Goal: Transaction & Acquisition: Download file/media

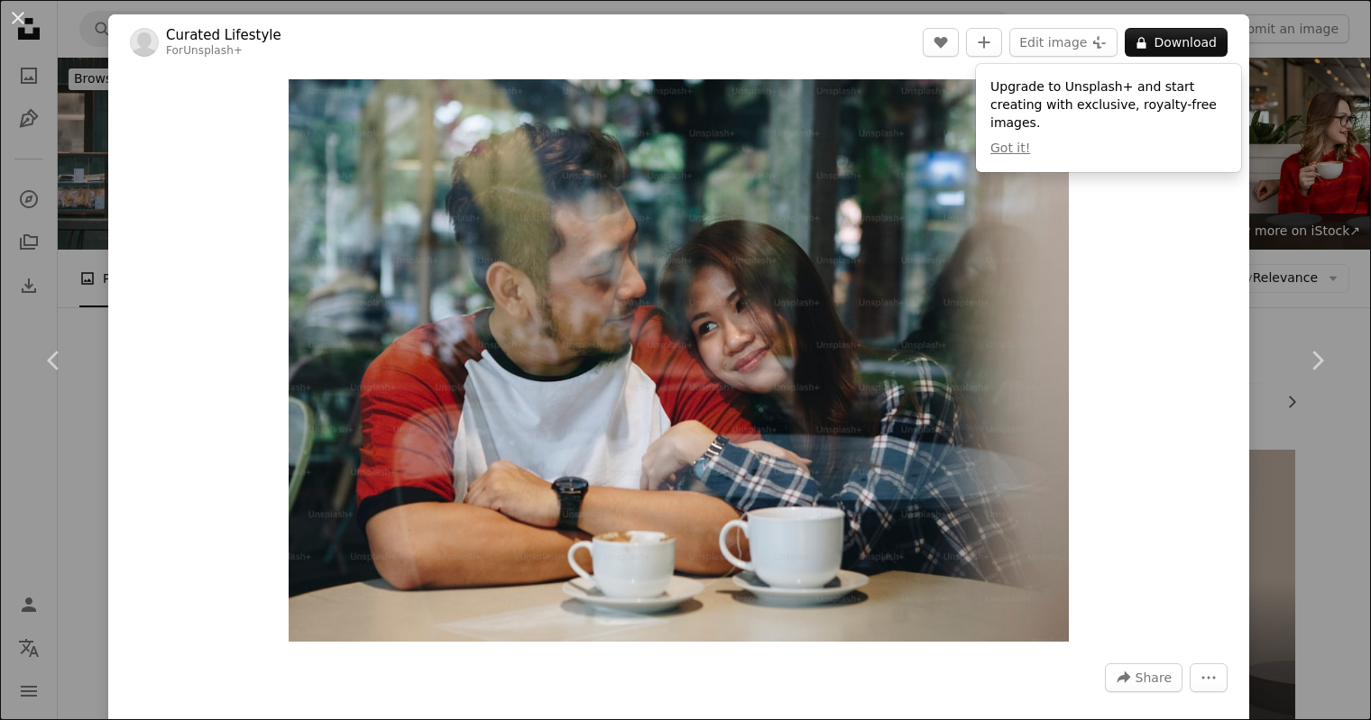
scroll to position [2553, 0]
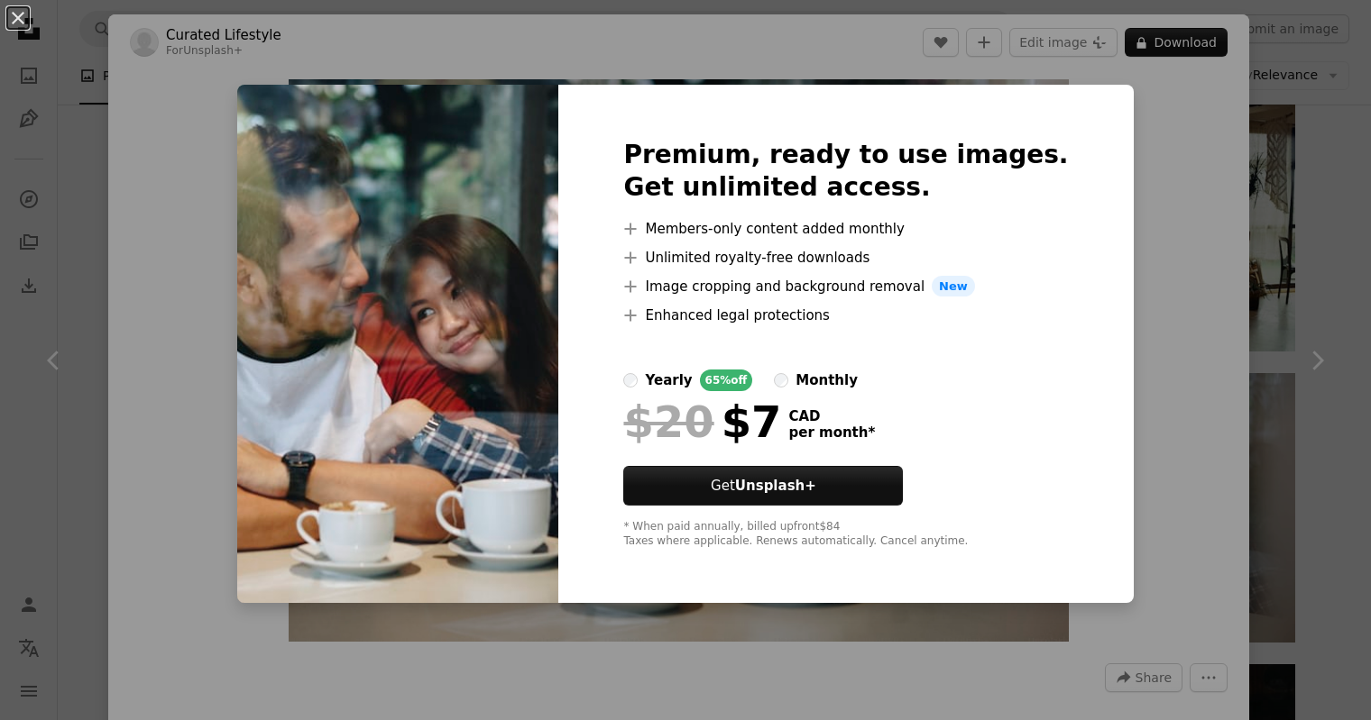
click at [1136, 205] on div "An X shape Premium, ready to use images. Get unlimited access. A plus sign Memb…" at bounding box center [685, 360] width 1371 height 720
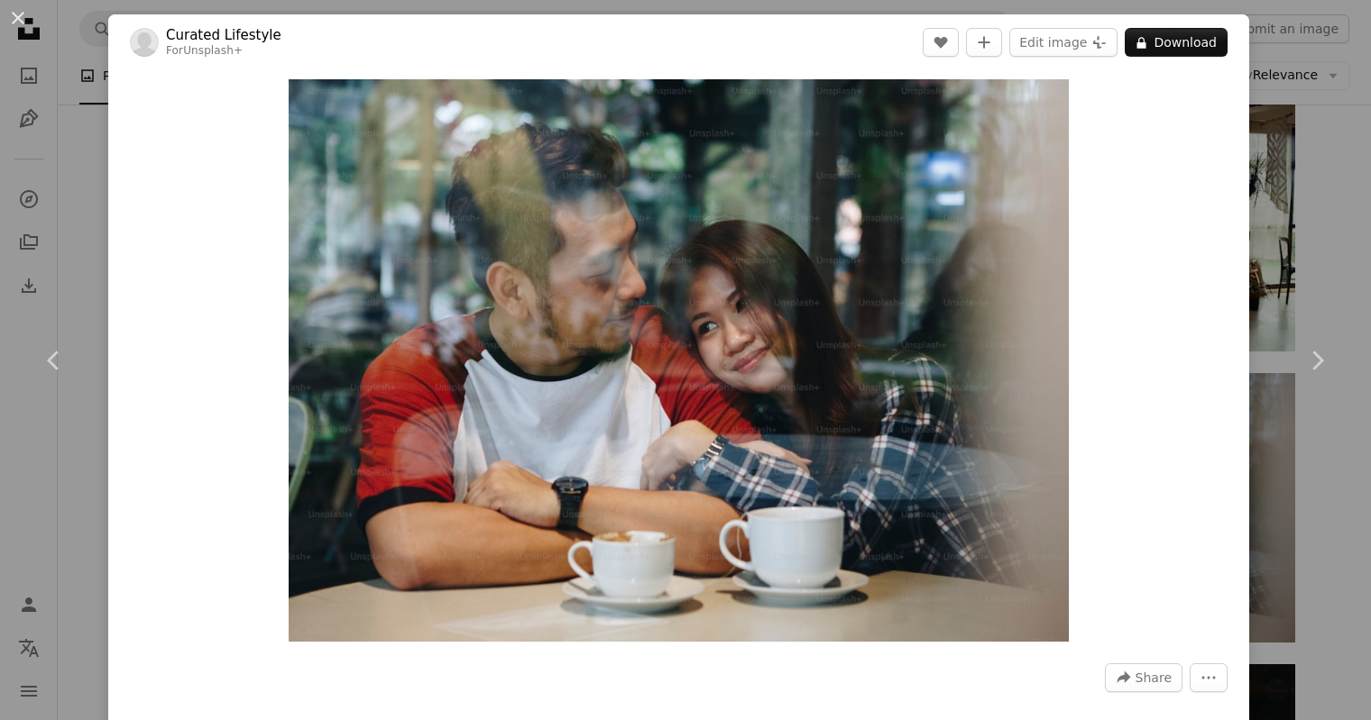
click at [1312, 178] on div "An X shape Chevron left Chevron right Curated Lifestyle For Unsplash+ A heart A…" at bounding box center [685, 360] width 1371 height 720
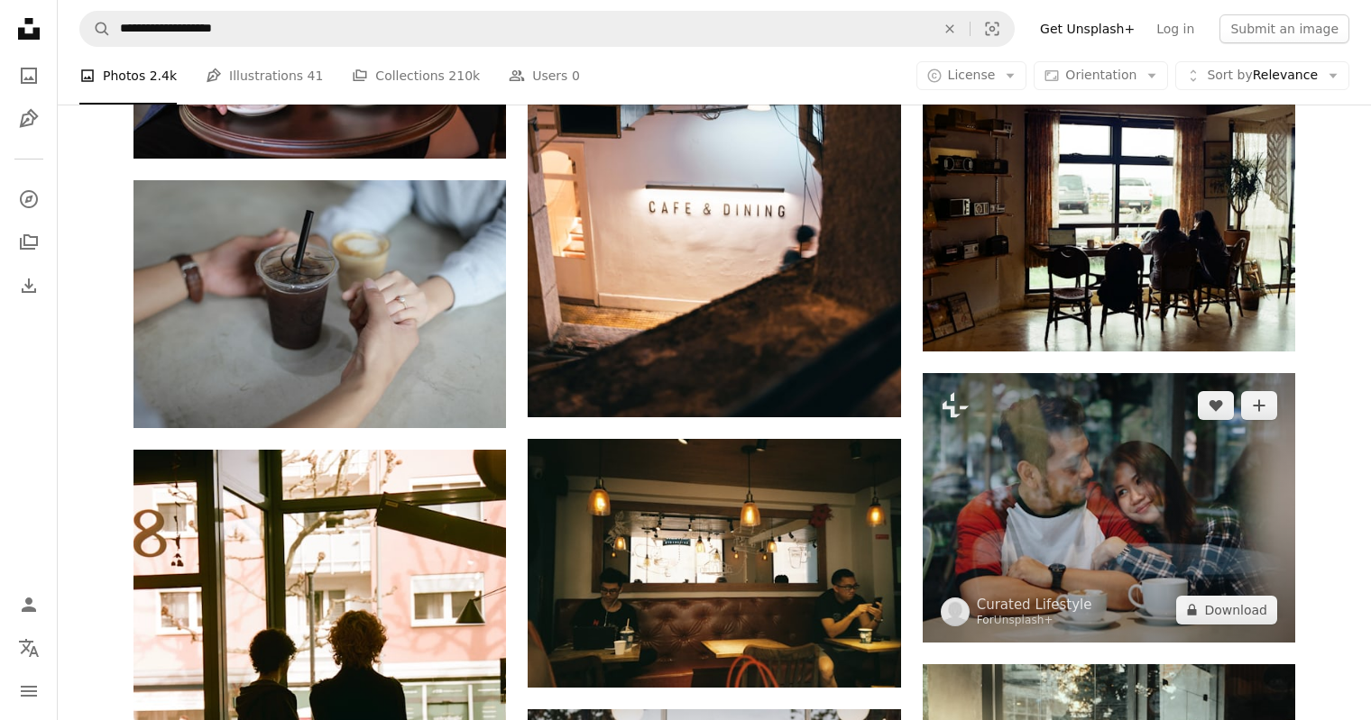
click at [1132, 464] on img at bounding box center [1108, 507] width 372 height 269
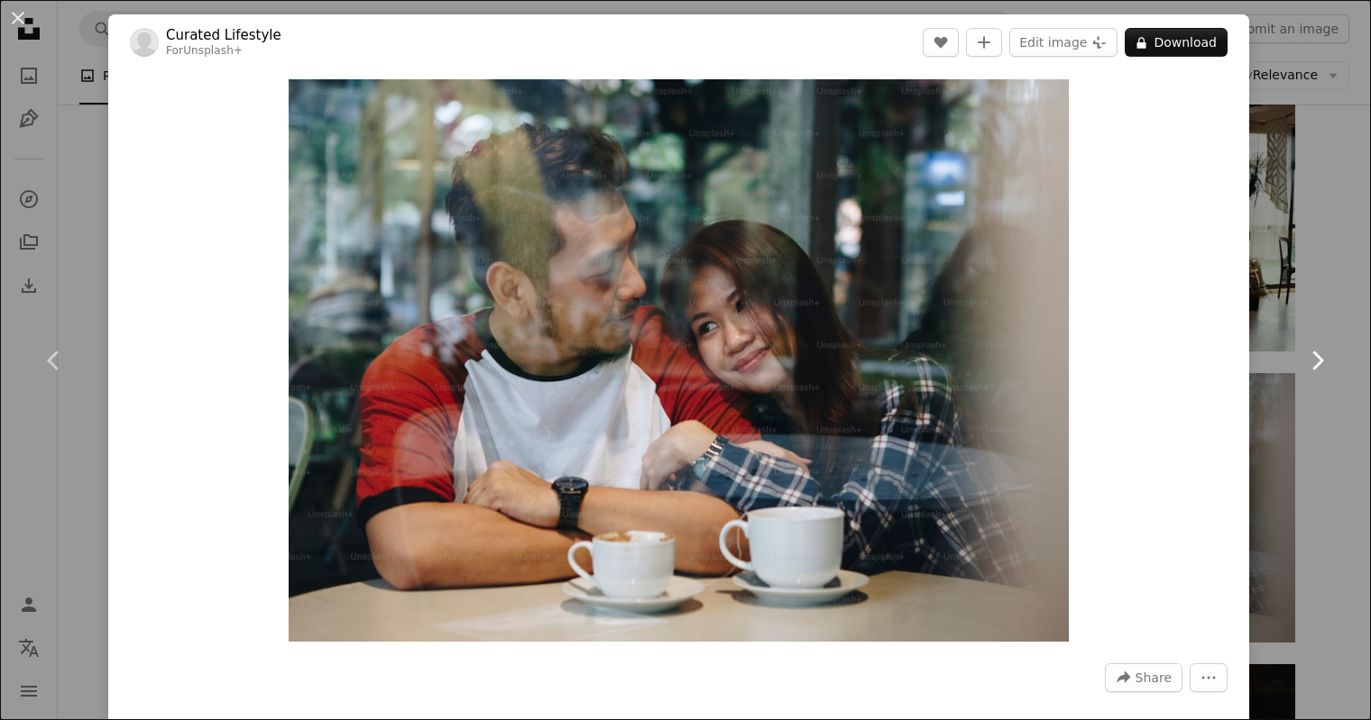
click at [1315, 357] on icon "Chevron right" at bounding box center [1316, 360] width 29 height 29
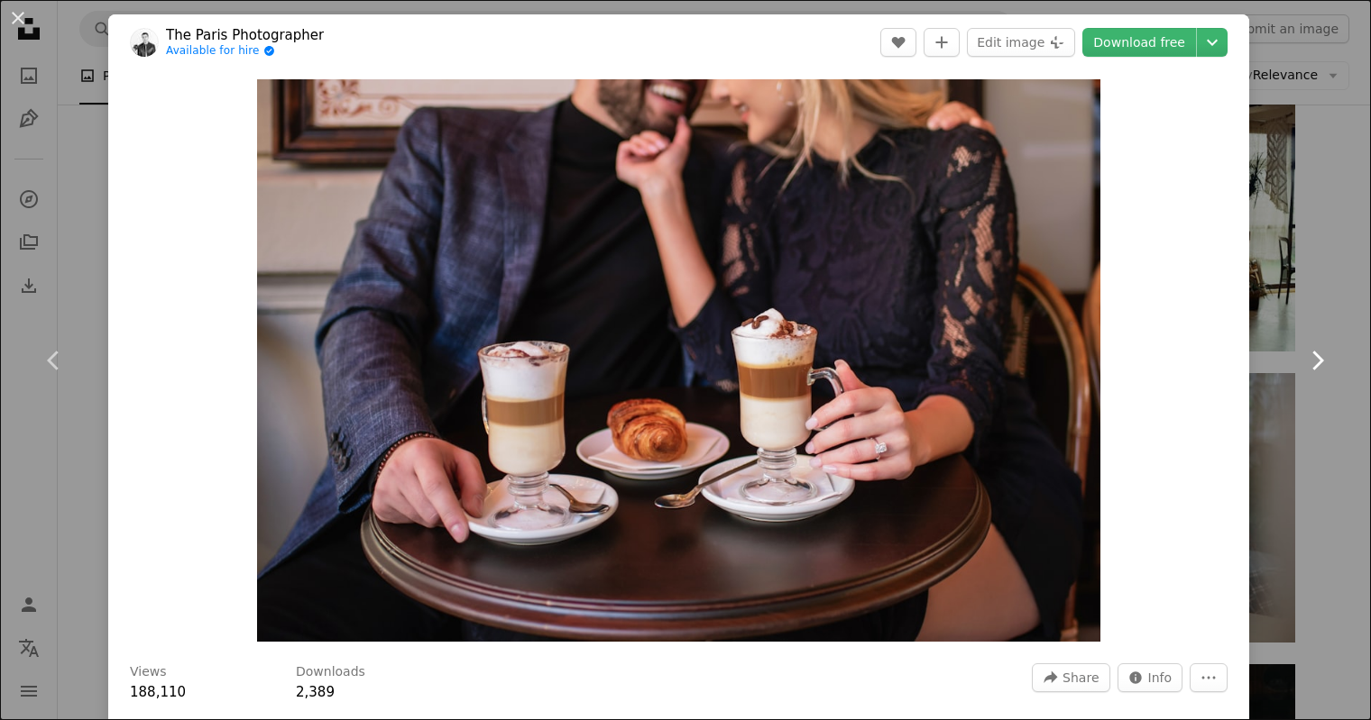
click at [1315, 357] on icon "Chevron right" at bounding box center [1316, 360] width 29 height 29
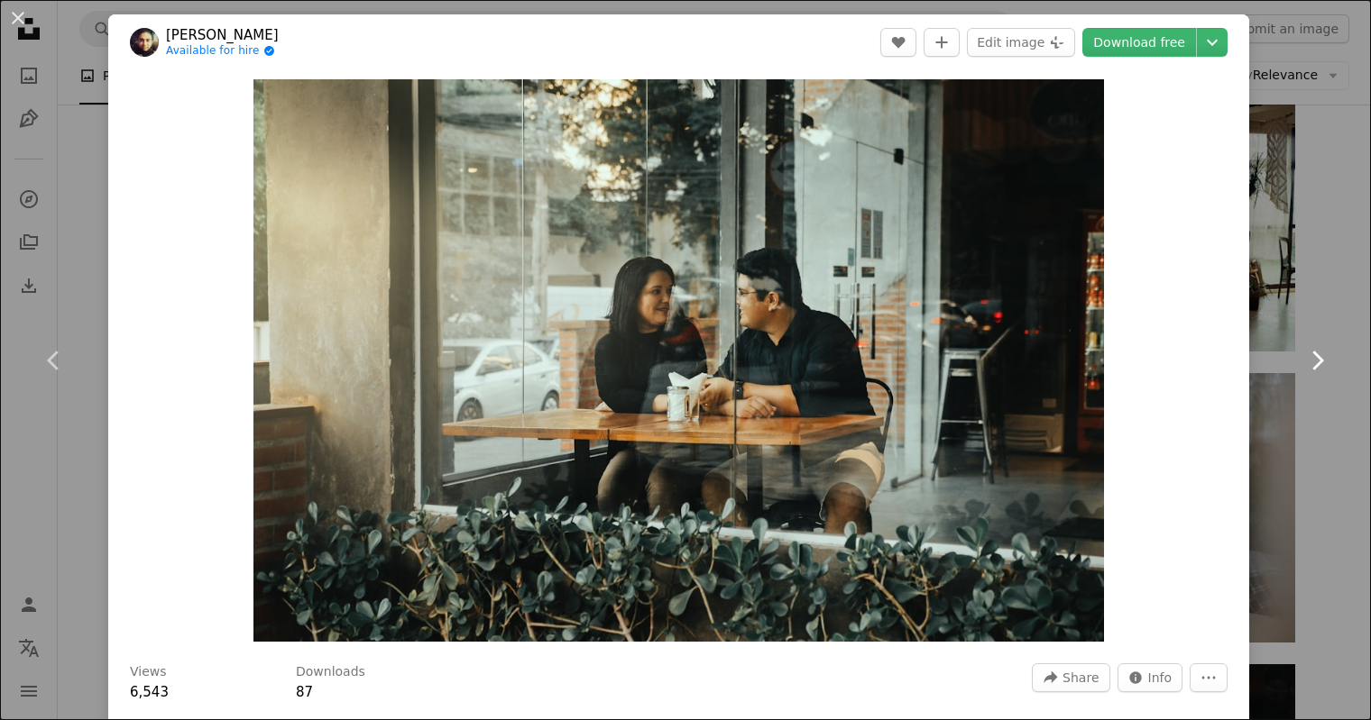
click at [1315, 357] on icon "Chevron right" at bounding box center [1316, 360] width 29 height 29
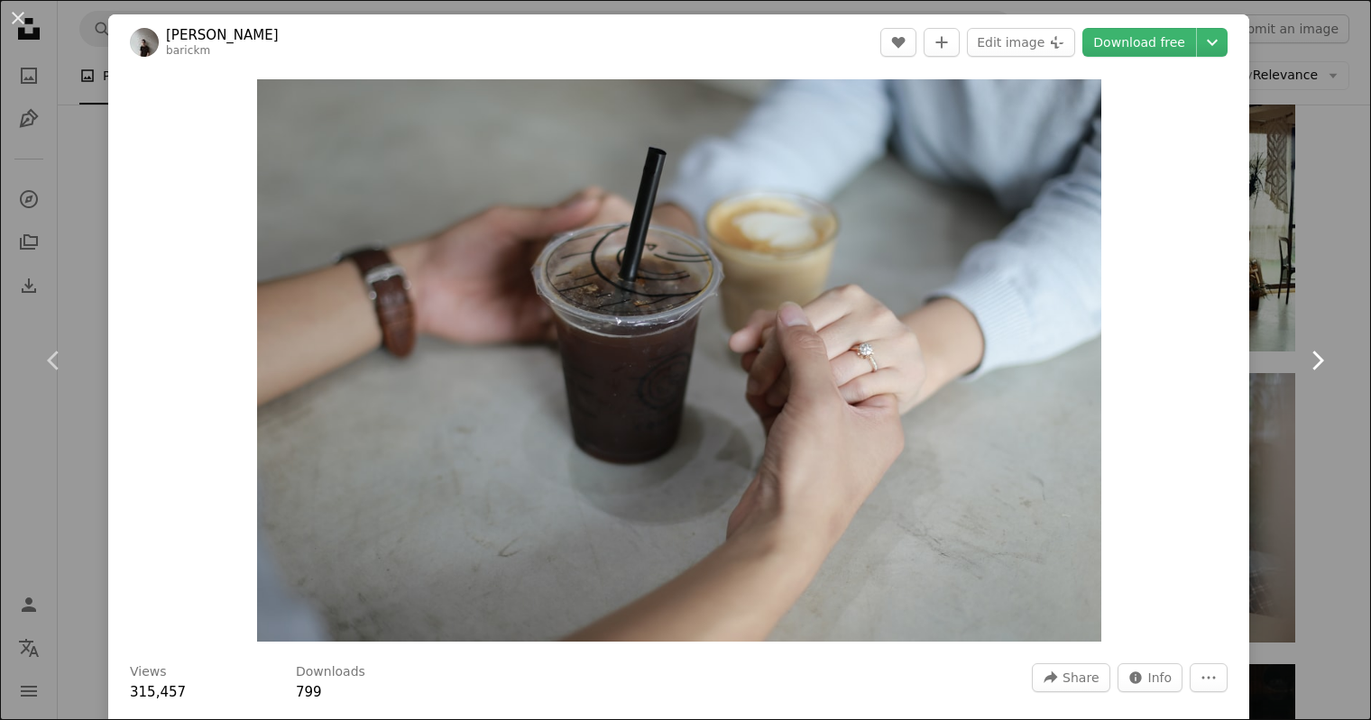
click at [1315, 357] on icon "Chevron right" at bounding box center [1316, 360] width 29 height 29
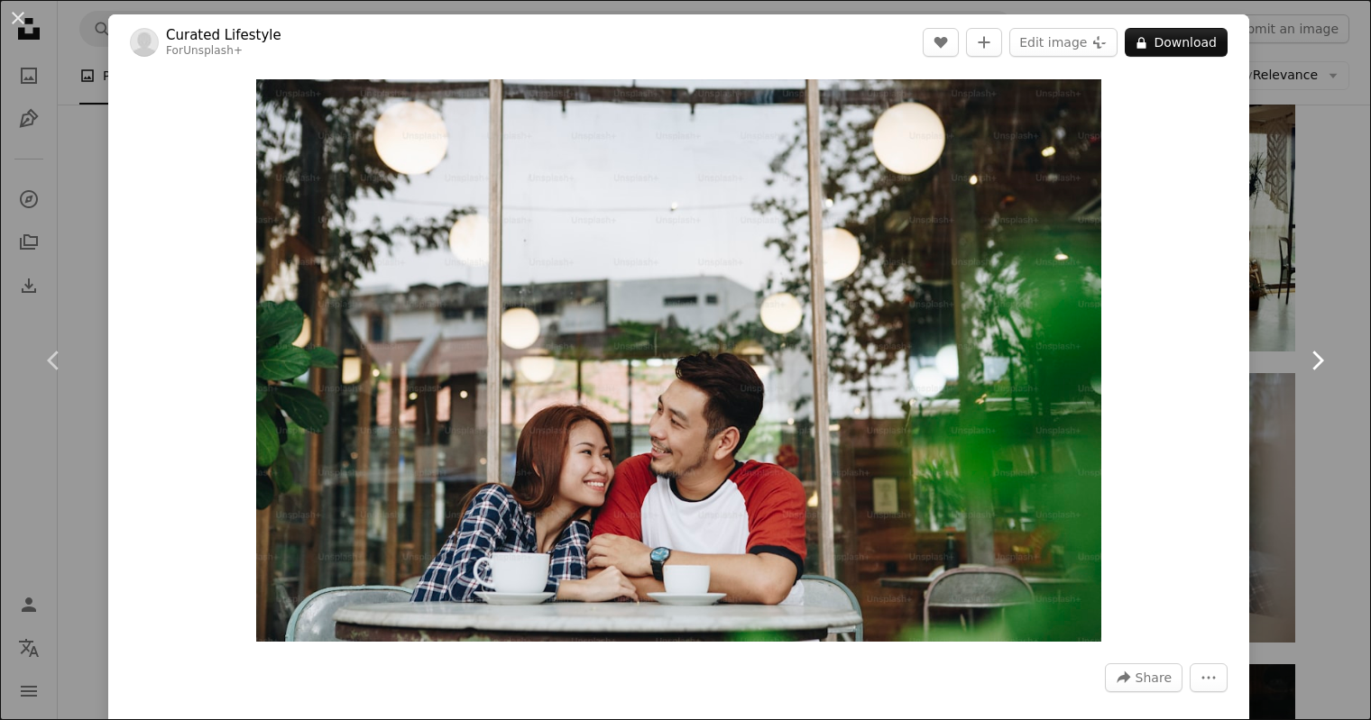
click at [1315, 357] on icon "Chevron right" at bounding box center [1316, 360] width 29 height 29
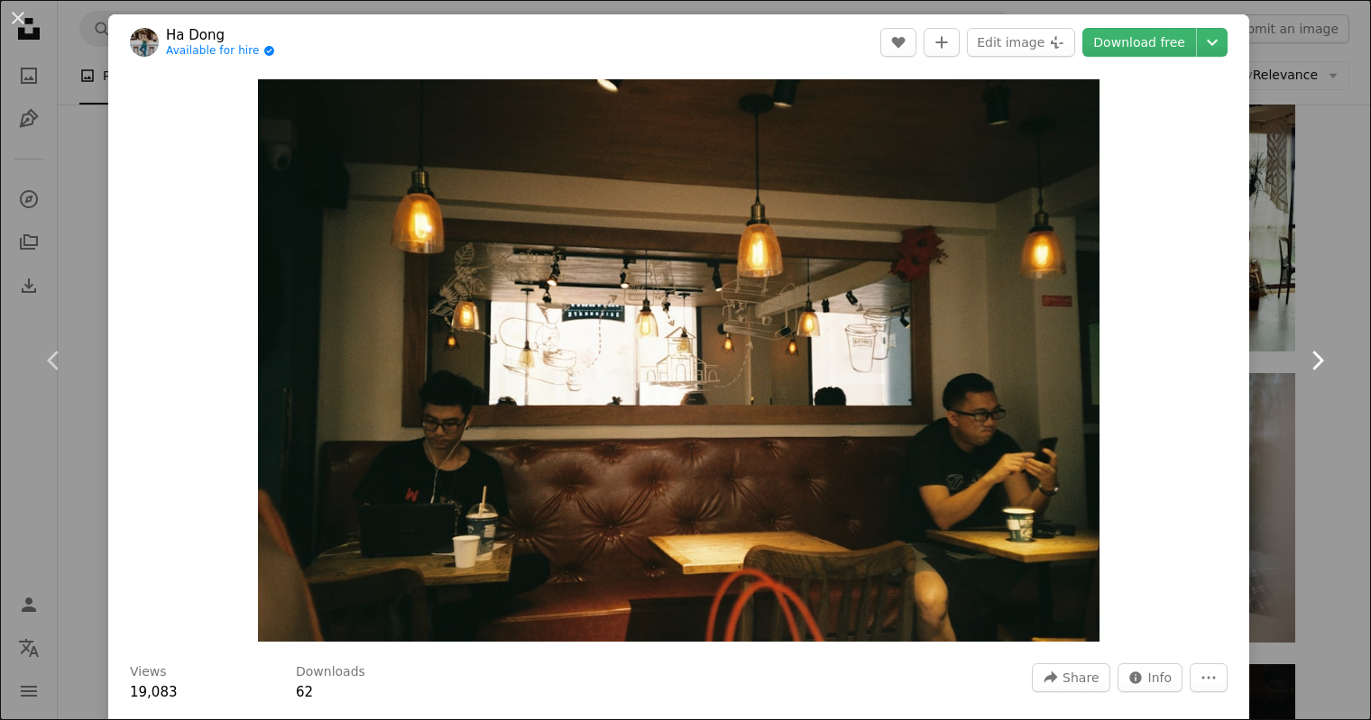
click at [1315, 357] on icon "Chevron right" at bounding box center [1316, 360] width 29 height 29
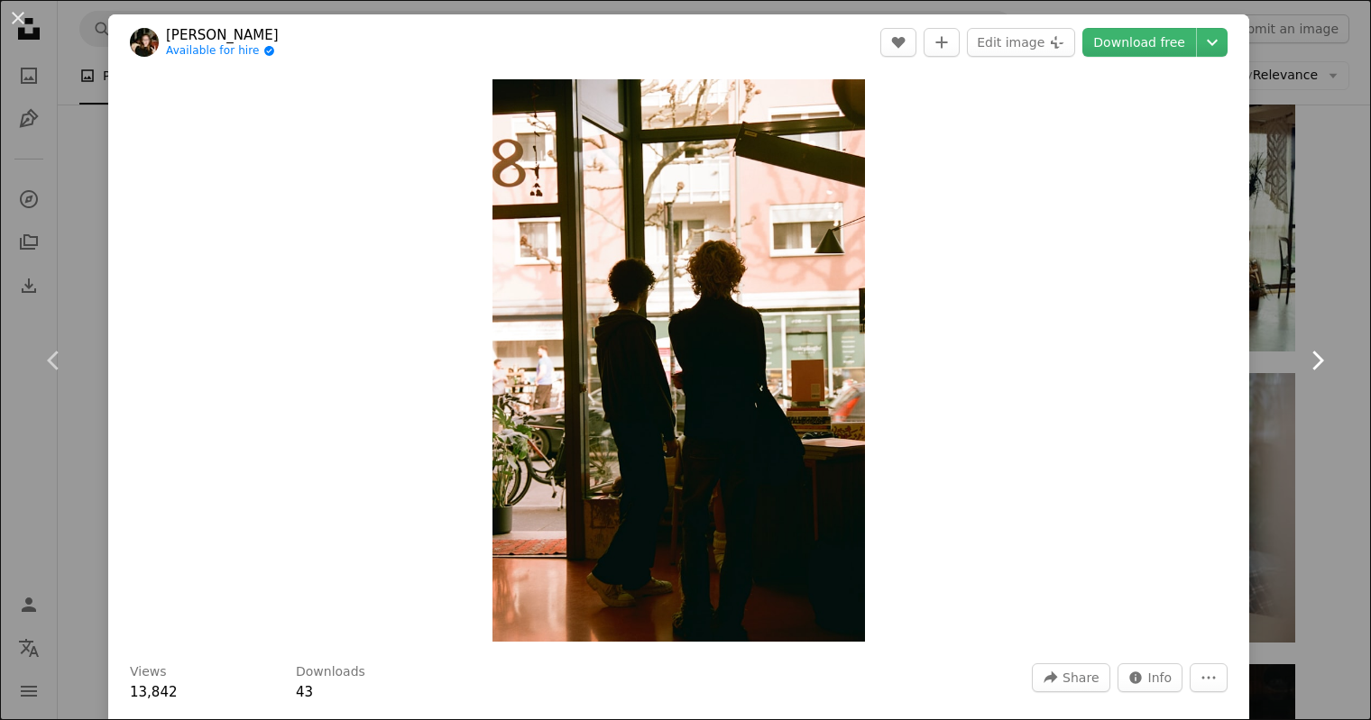
click at [1315, 357] on icon "Chevron right" at bounding box center [1316, 360] width 29 height 29
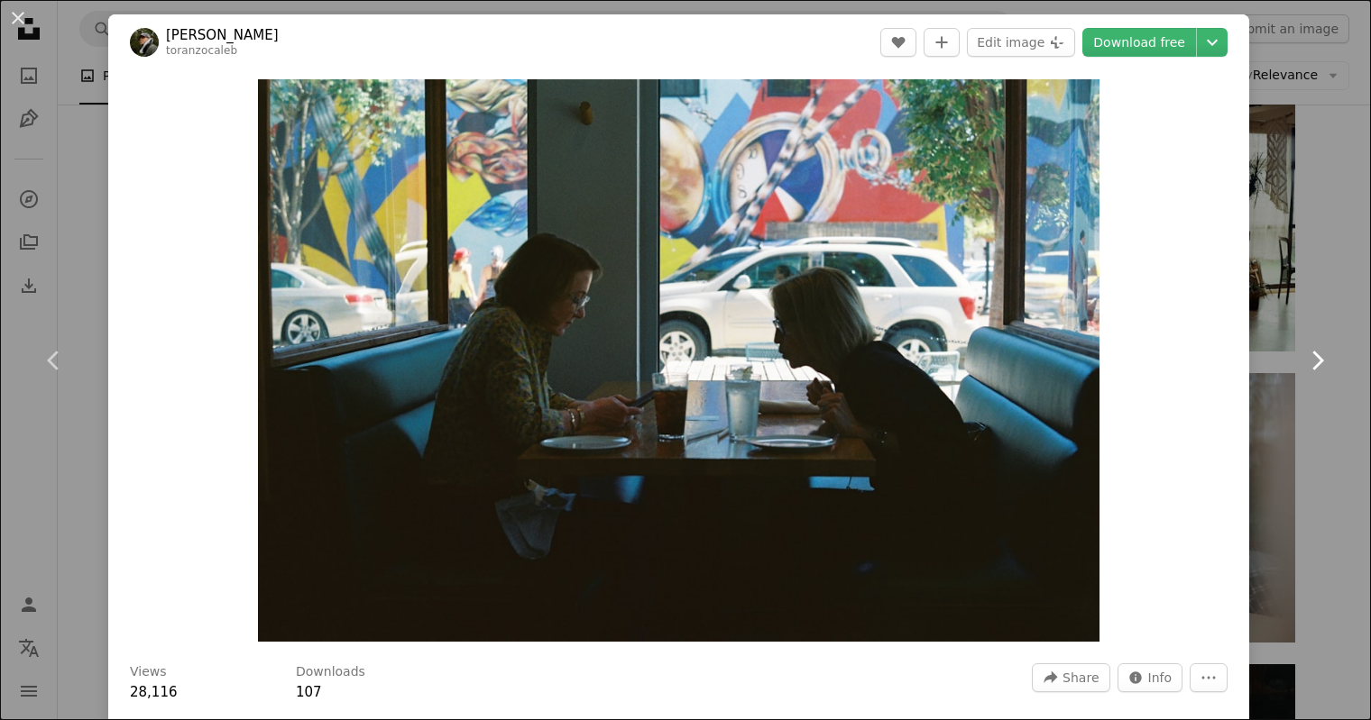
click at [1314, 358] on icon "Chevron right" at bounding box center [1316, 360] width 29 height 29
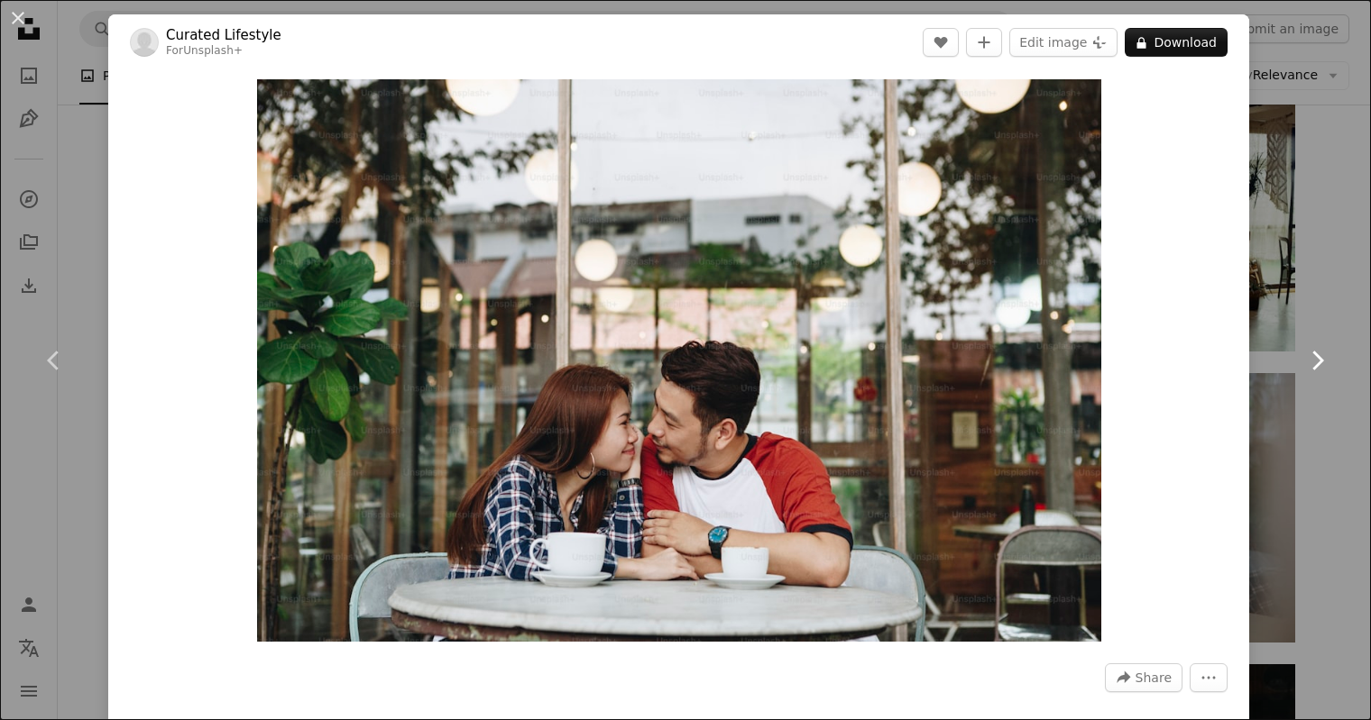
click at [1314, 358] on icon "Chevron right" at bounding box center [1316, 360] width 29 height 29
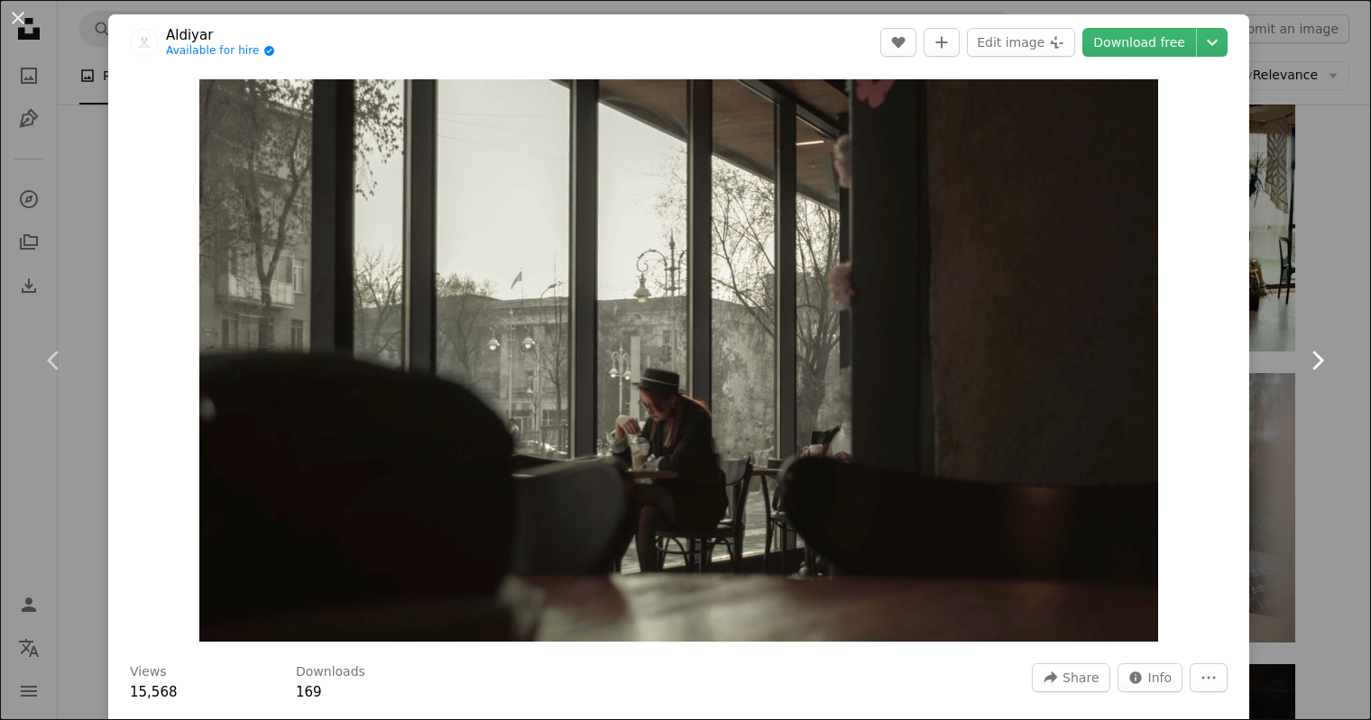
click at [1314, 358] on icon "Chevron right" at bounding box center [1316, 360] width 29 height 29
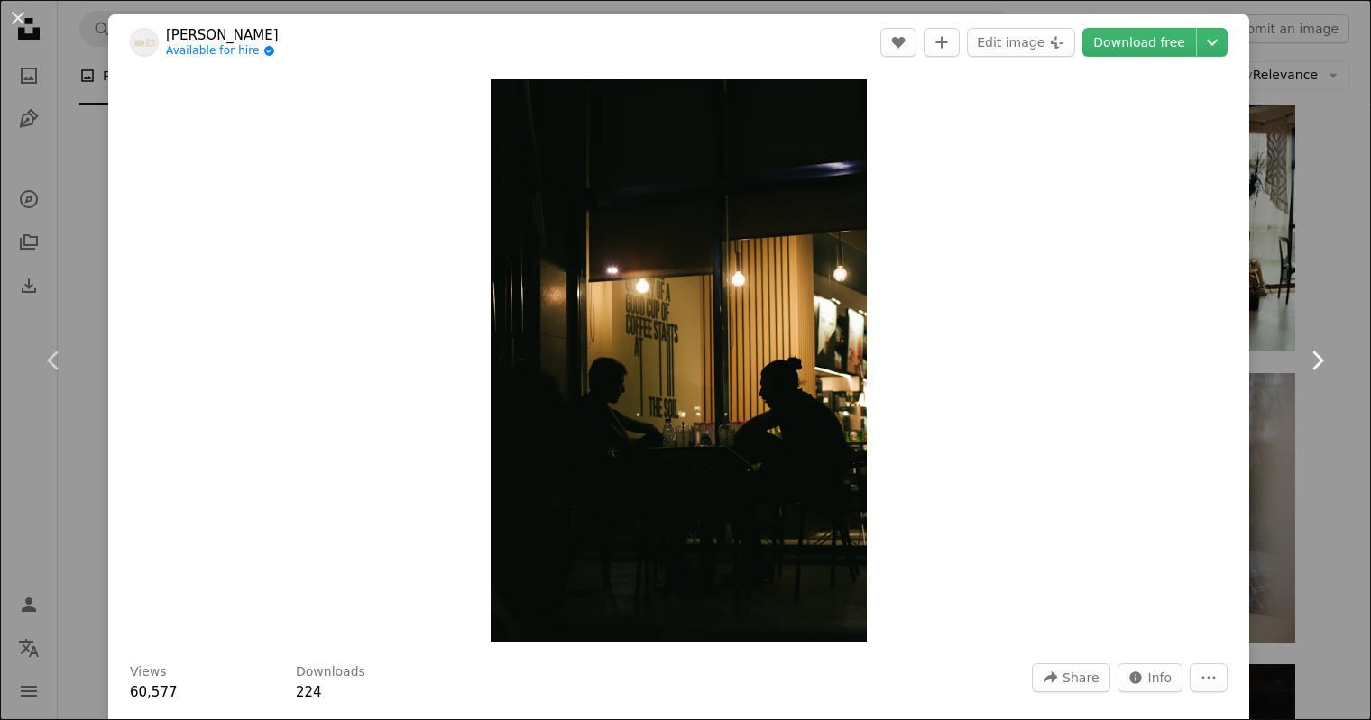
click at [1314, 358] on icon "Chevron right" at bounding box center [1316, 360] width 29 height 29
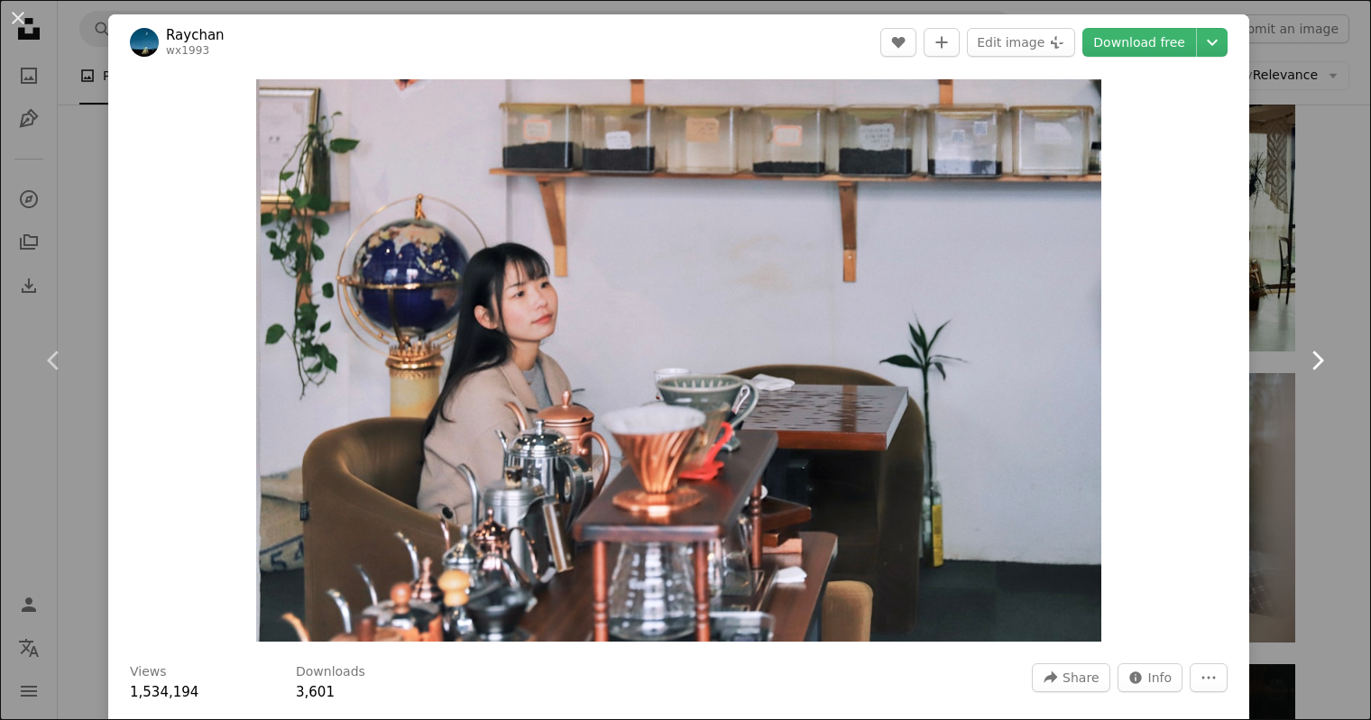
click at [1314, 358] on icon "Chevron right" at bounding box center [1316, 360] width 29 height 29
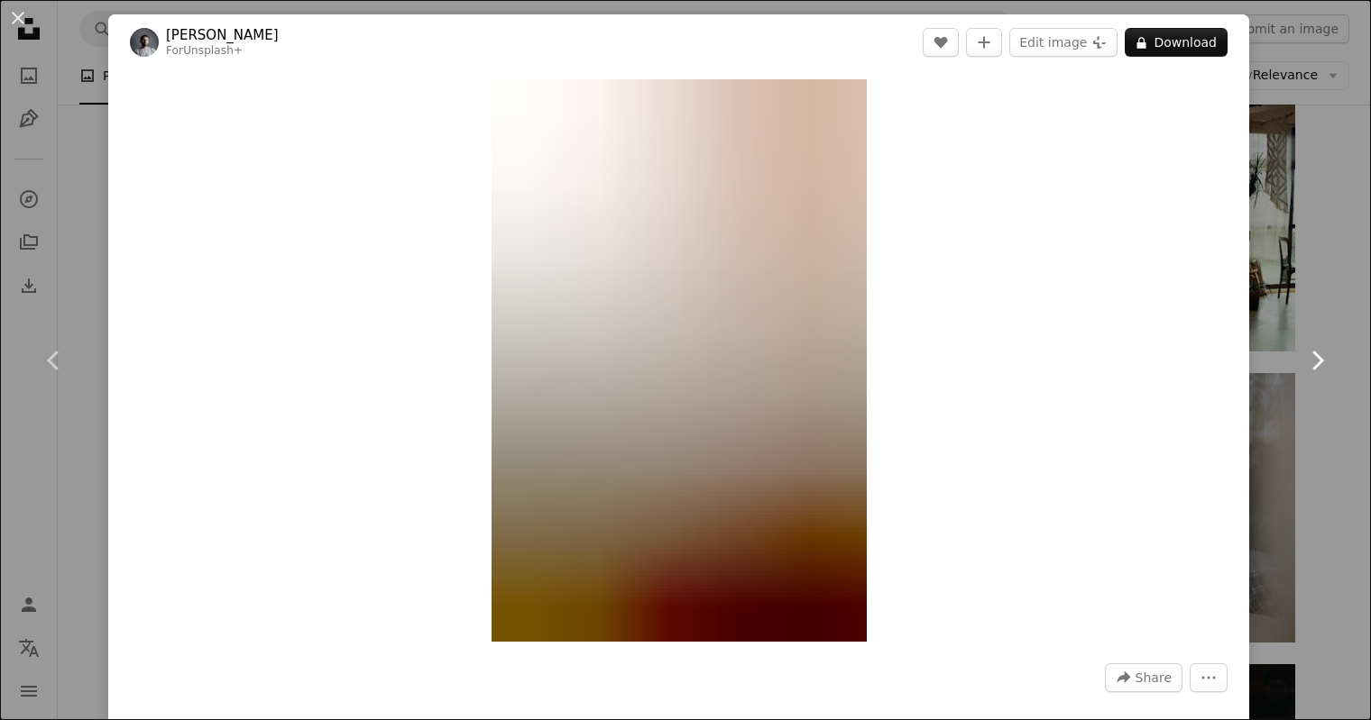
click at [1314, 358] on icon "Chevron right" at bounding box center [1316, 360] width 29 height 29
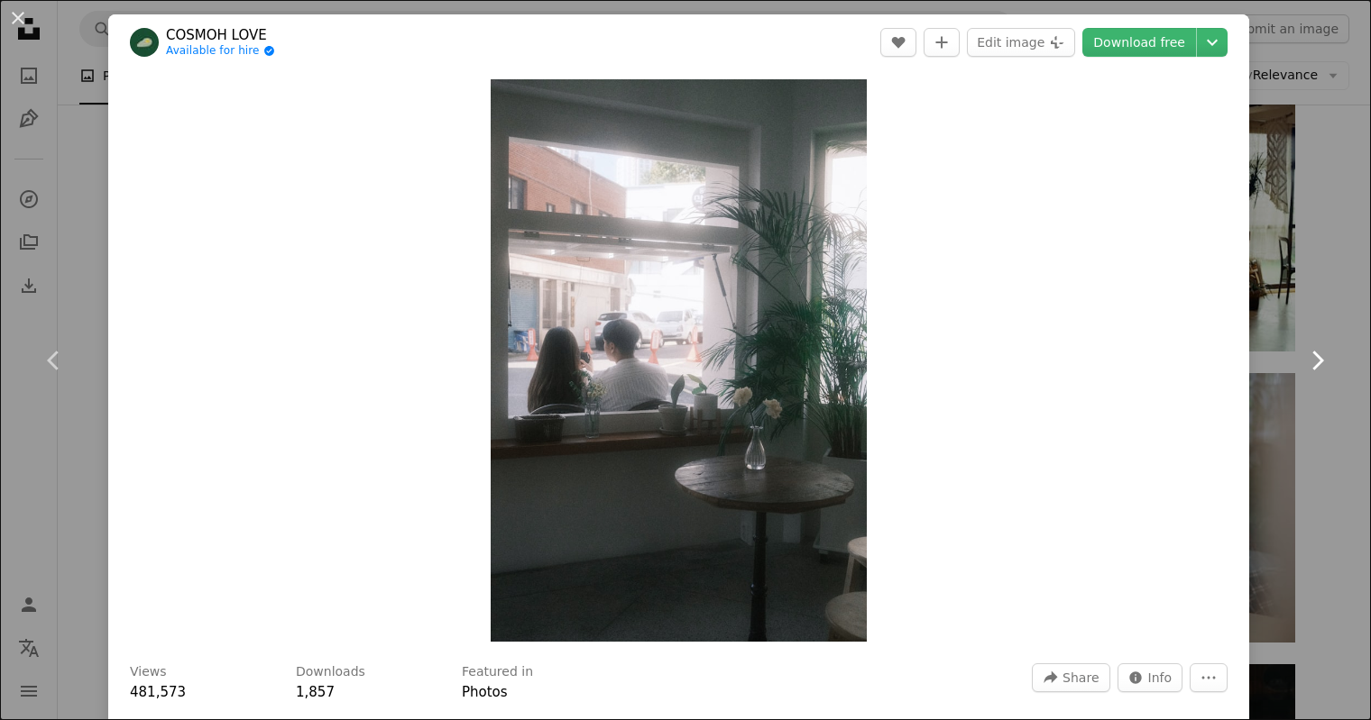
click at [1314, 358] on icon "Chevron right" at bounding box center [1316, 360] width 29 height 29
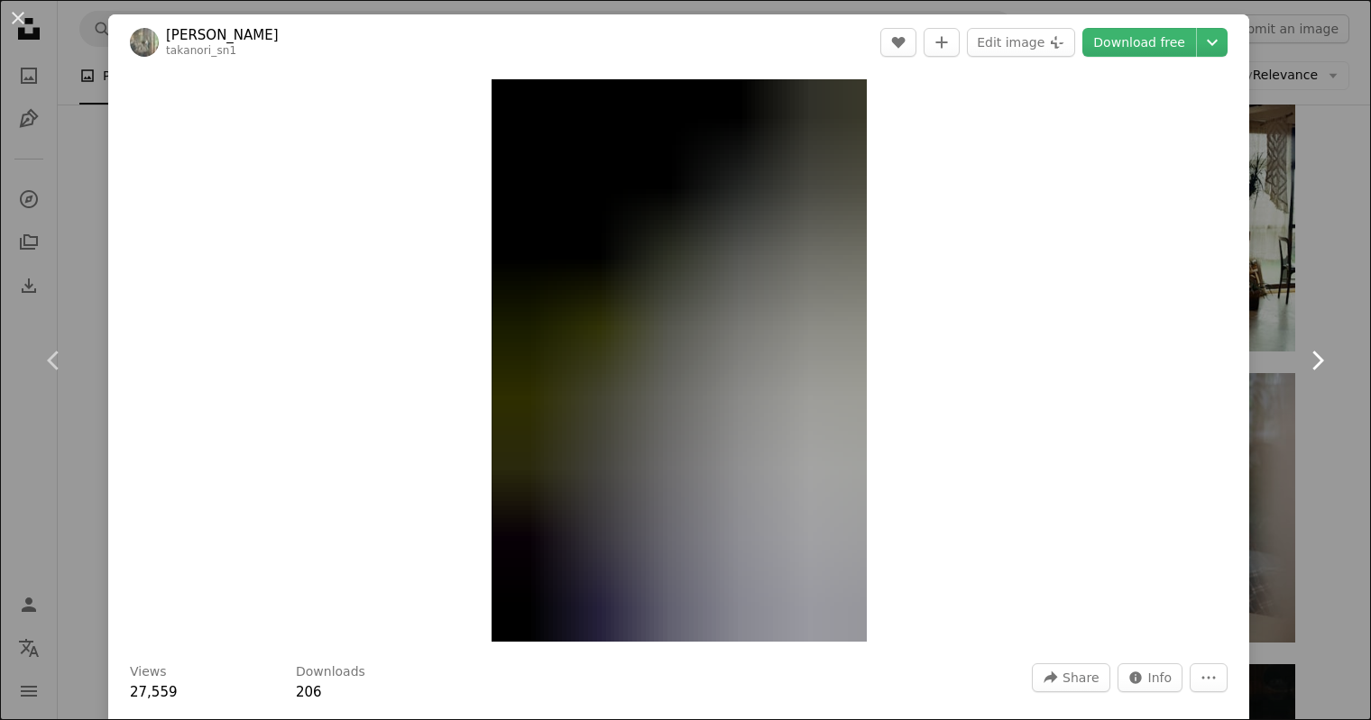
click at [1314, 358] on icon "Chevron right" at bounding box center [1316, 360] width 29 height 29
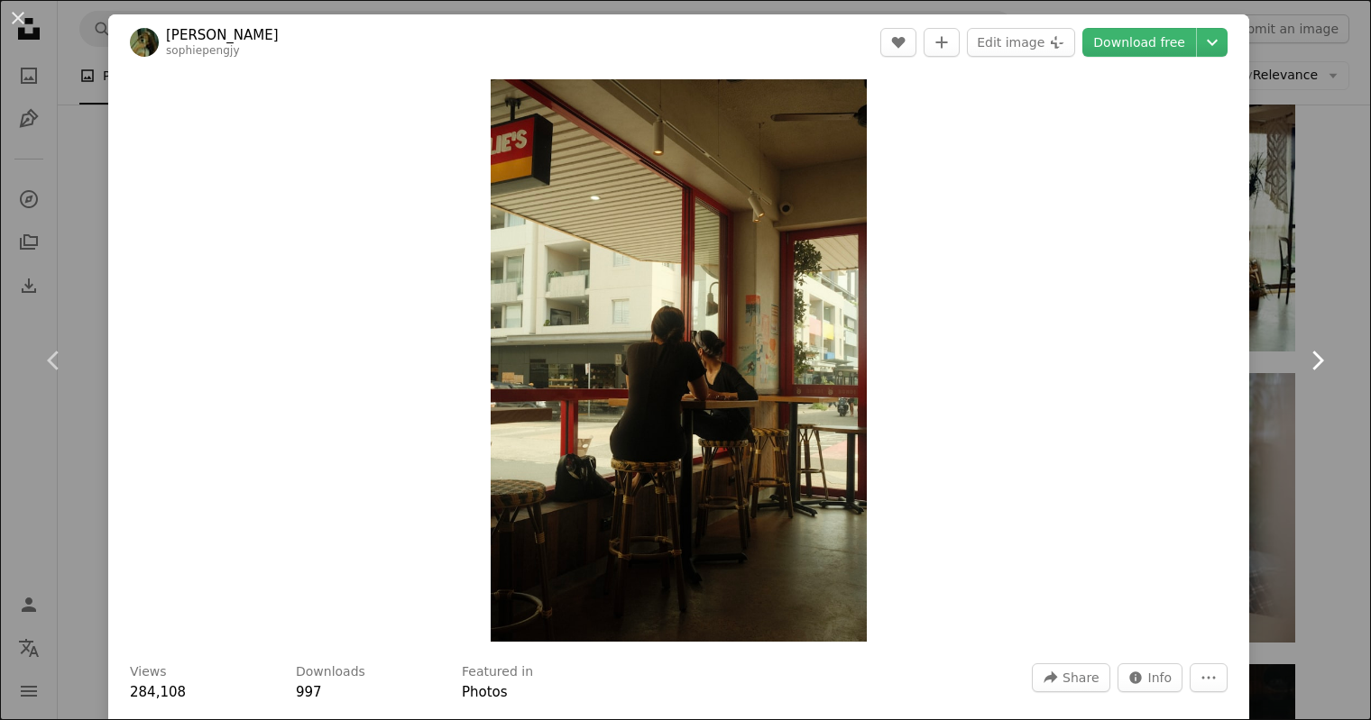
click at [1314, 358] on icon "Chevron right" at bounding box center [1316, 360] width 29 height 29
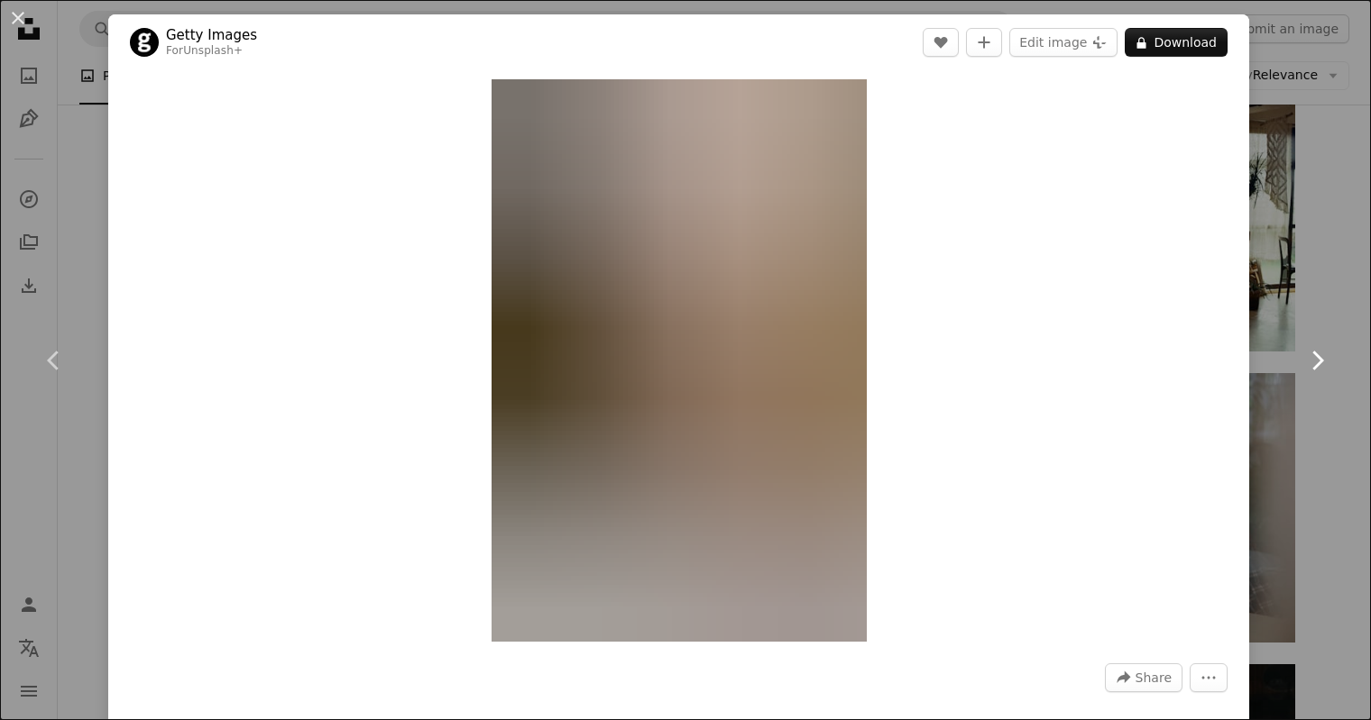
click at [1314, 358] on icon "Chevron right" at bounding box center [1316, 360] width 29 height 29
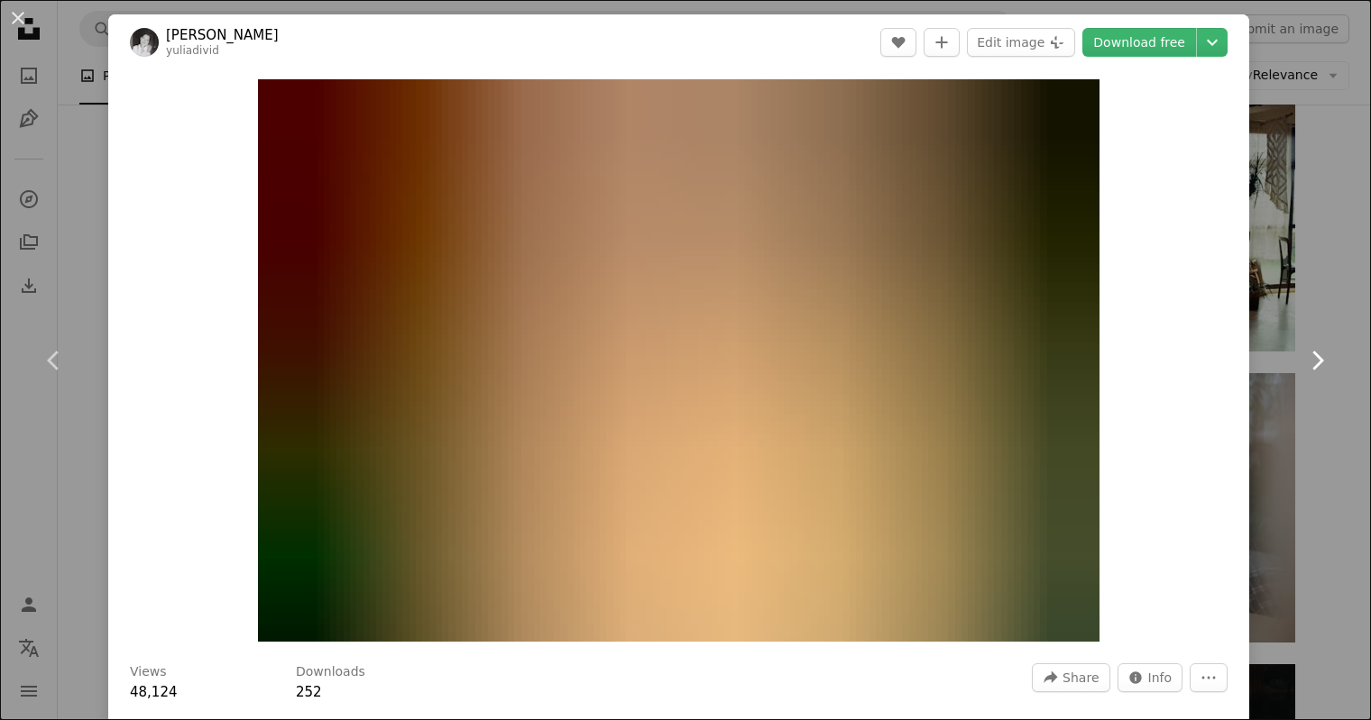
click at [1314, 358] on icon "Chevron right" at bounding box center [1316, 360] width 29 height 29
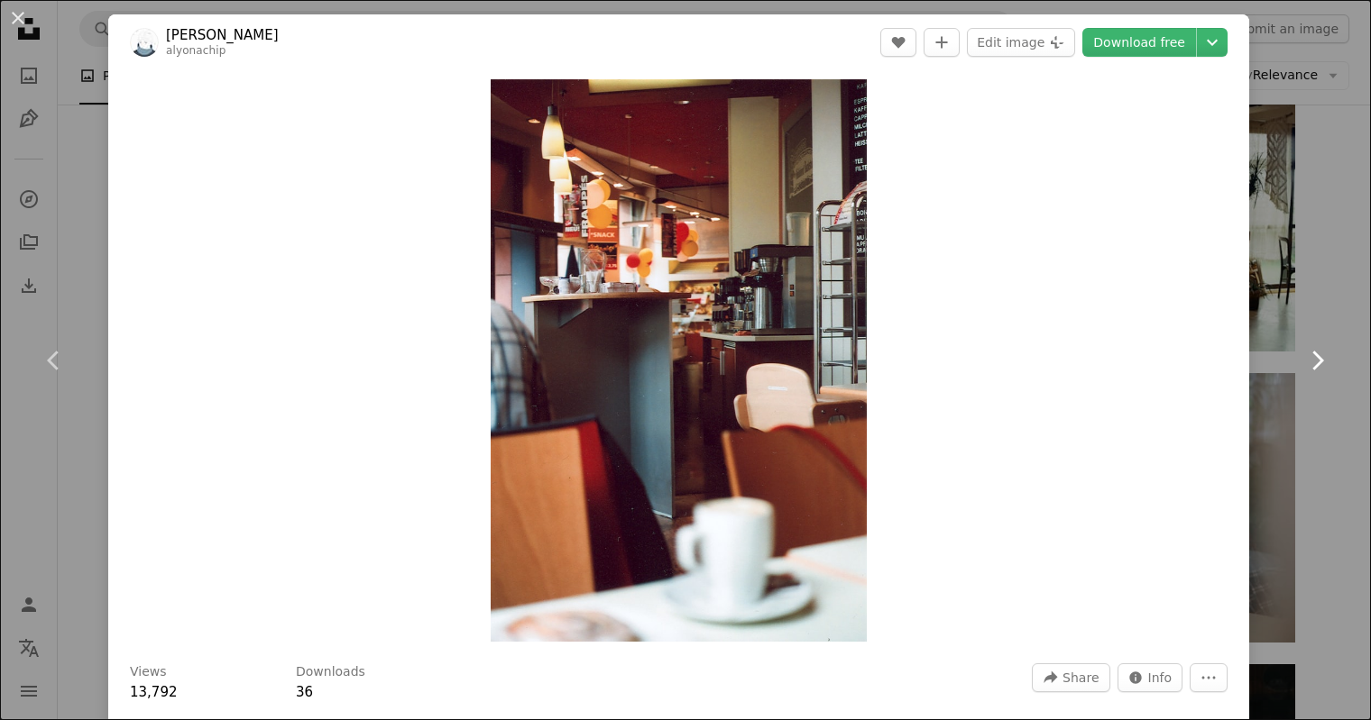
click at [1347, 363] on link "Chevron right" at bounding box center [1316, 360] width 108 height 173
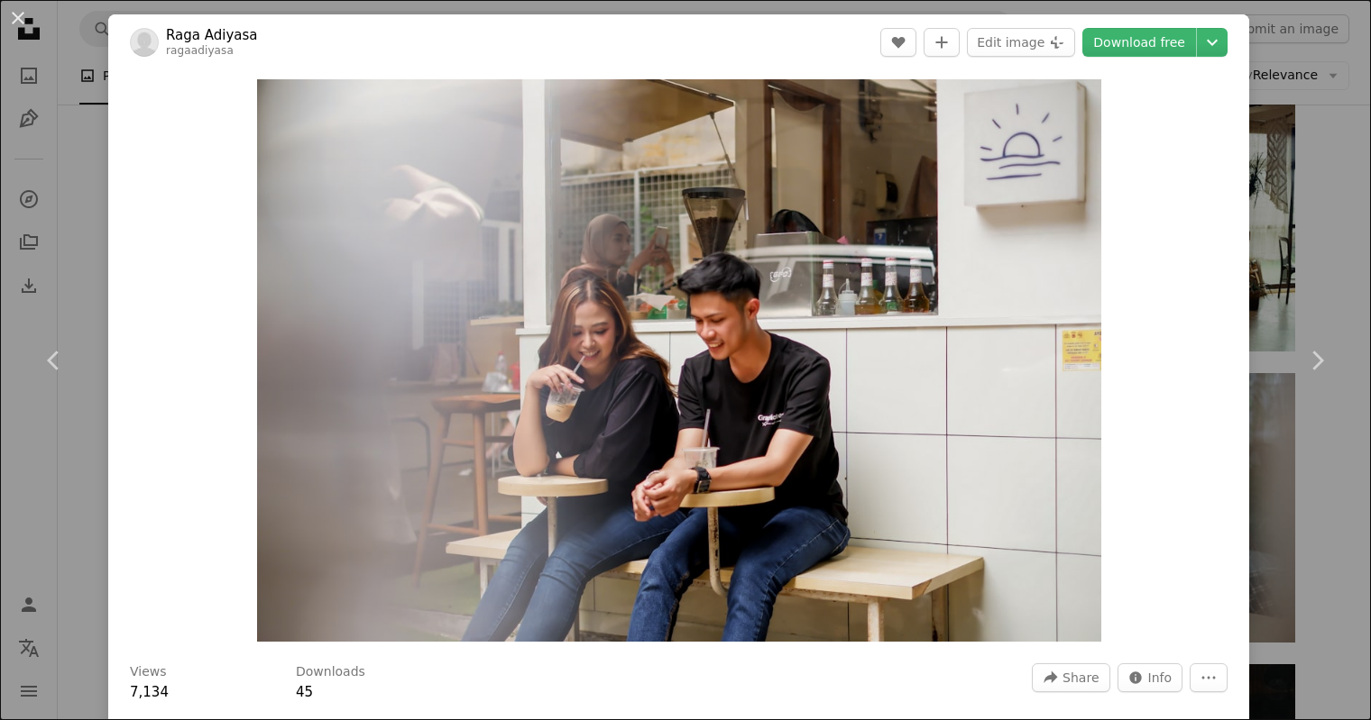
click at [1346, 267] on div "An X shape Chevron left Chevron right Raga Adiyasa ragaadiyasa A heart A plus s…" at bounding box center [685, 360] width 1371 height 720
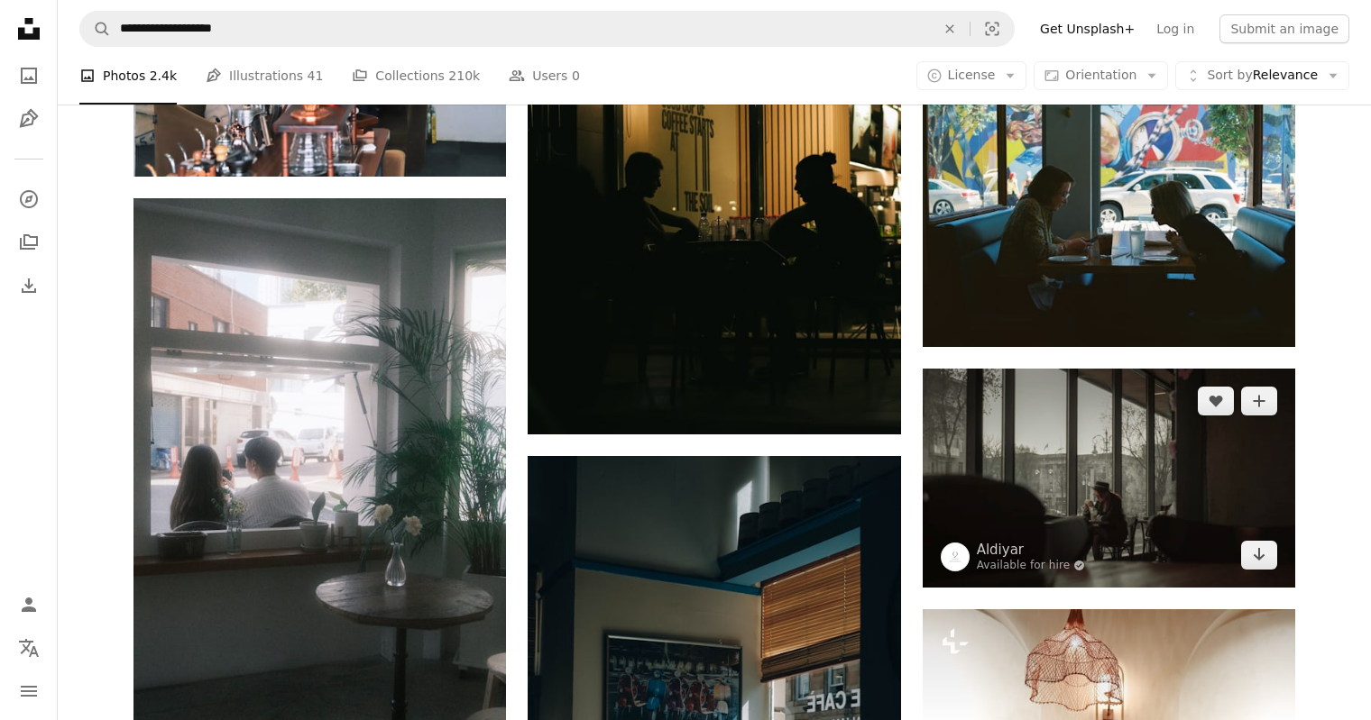
scroll to position [3655, 0]
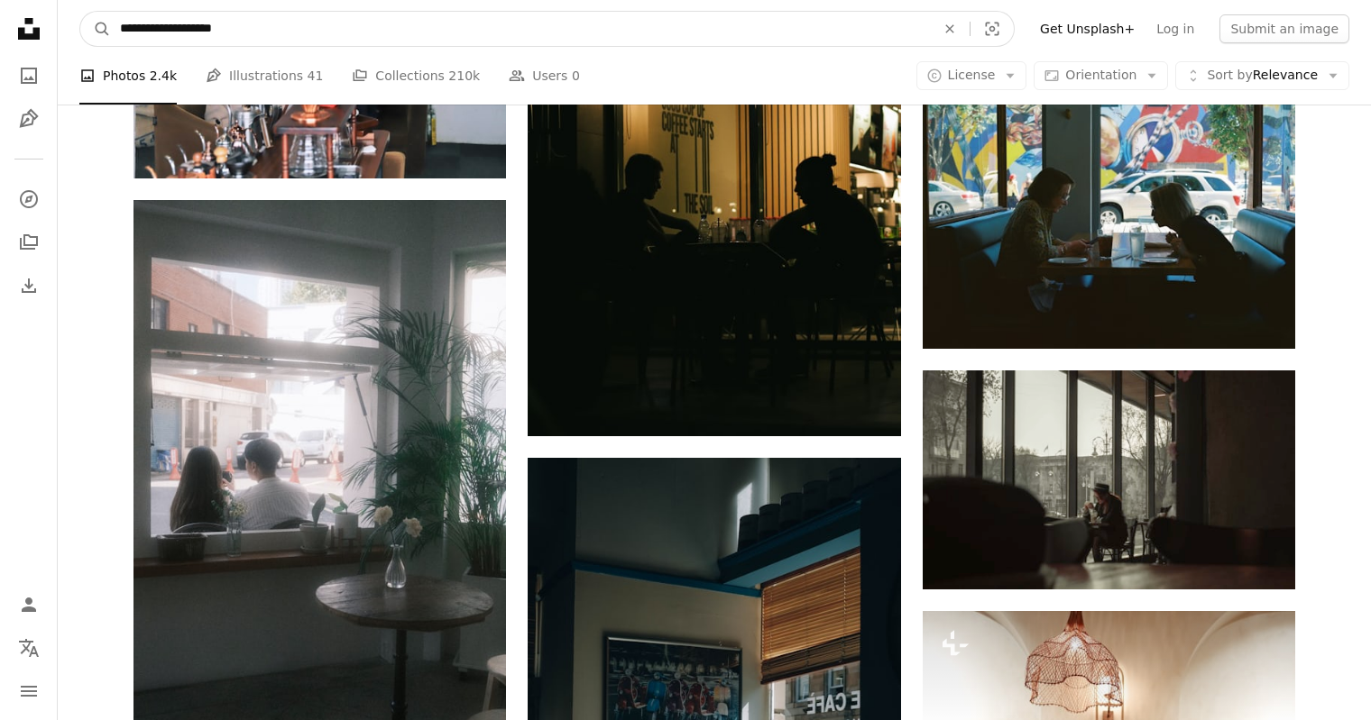
drag, startPoint x: 154, startPoint y: 30, endPoint x: 116, endPoint y: 26, distance: 38.0
click at [116, 26] on input "**********" at bounding box center [520, 29] width 819 height 34
drag, startPoint x: 261, startPoint y: 30, endPoint x: 220, endPoint y: 30, distance: 41.5
click at [220, 30] on input "**********" at bounding box center [520, 29] width 819 height 34
type input "**********"
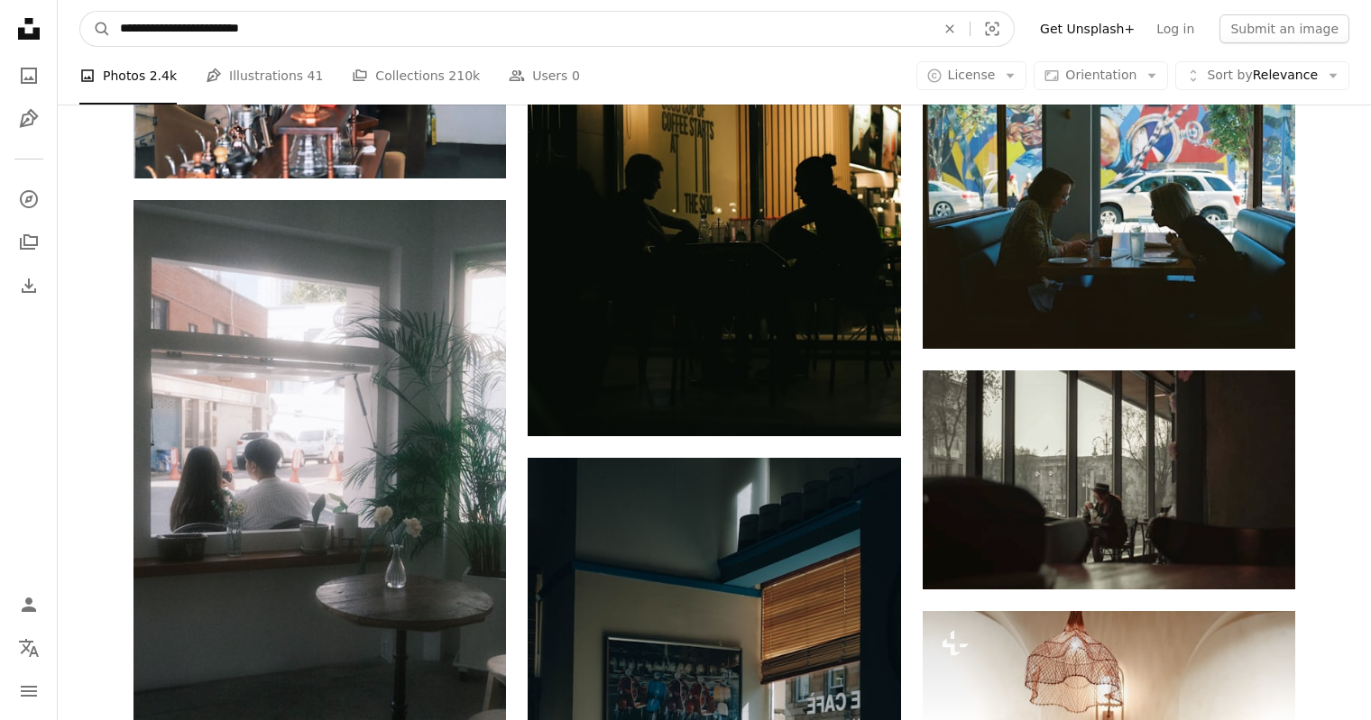
click at [80, 12] on button "A magnifying glass" at bounding box center [95, 29] width 31 height 34
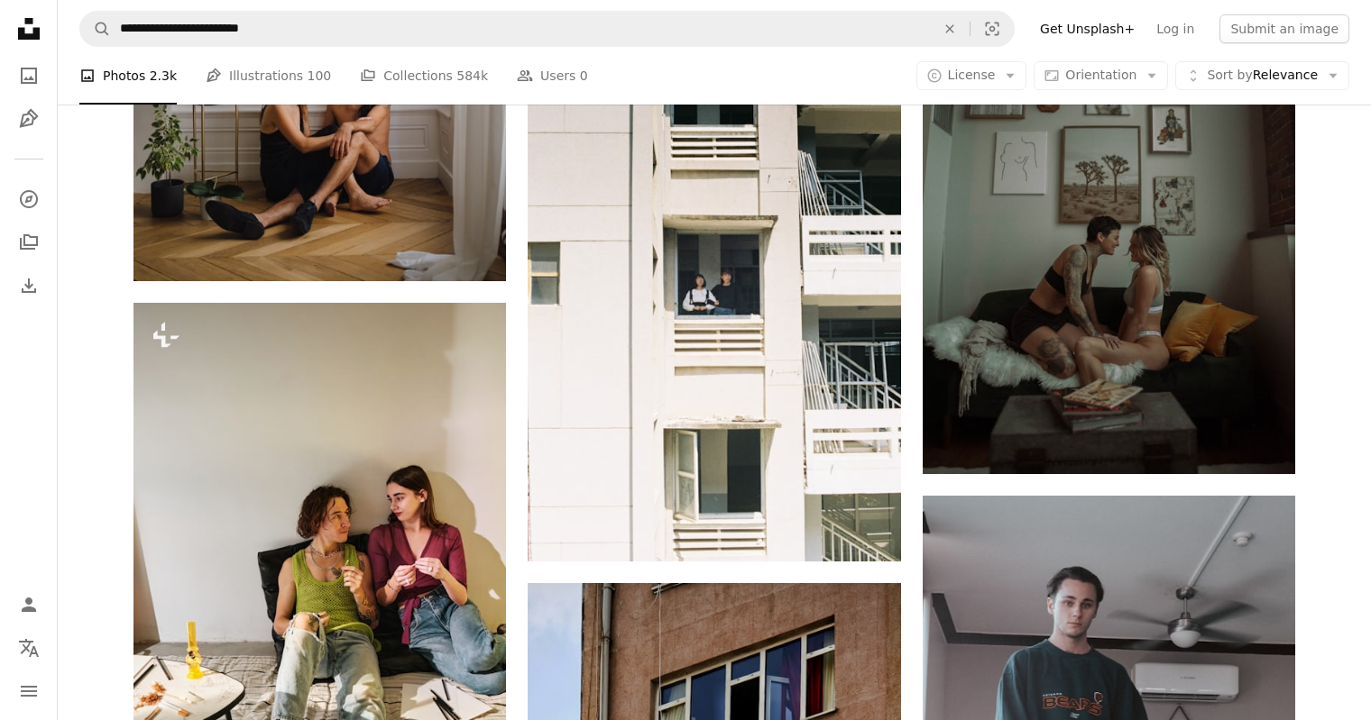
scroll to position [1149, 0]
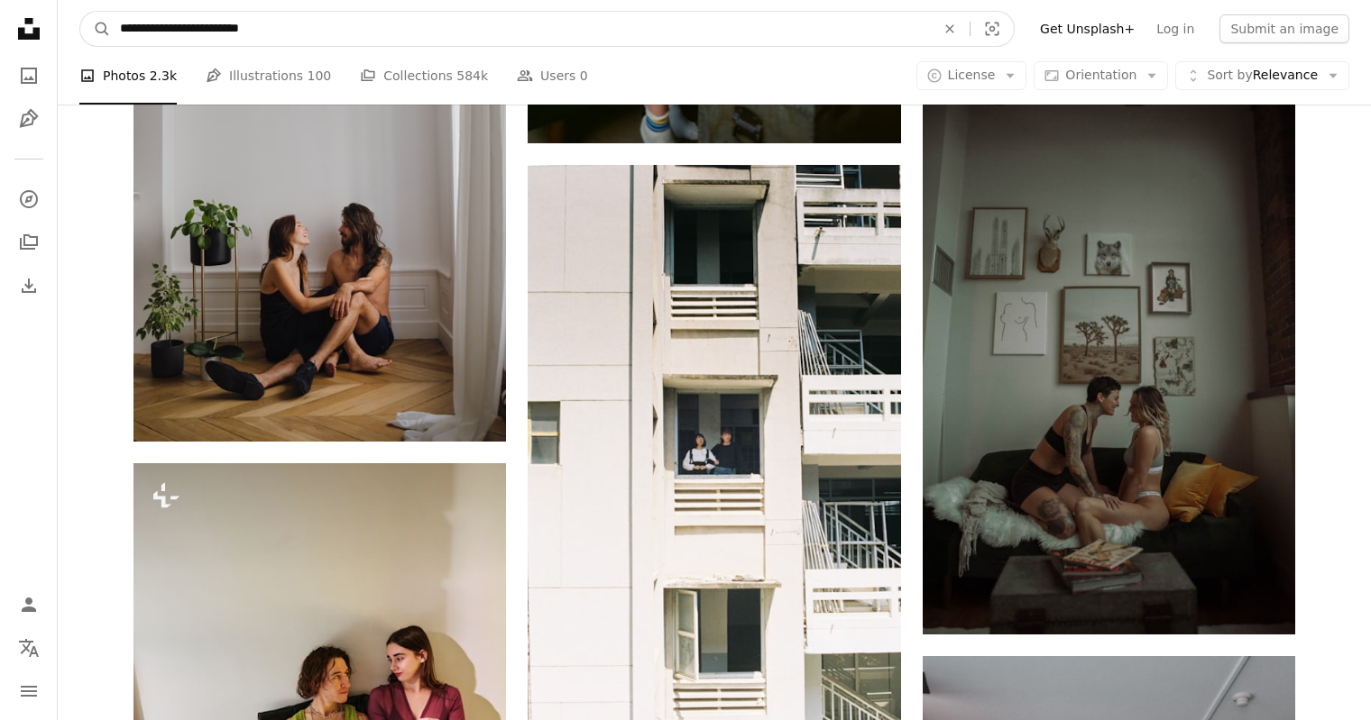
click at [205, 27] on input "**********" at bounding box center [520, 29] width 819 height 34
type input "**********"
click button "A magnifying glass" at bounding box center [95, 29] width 31 height 34
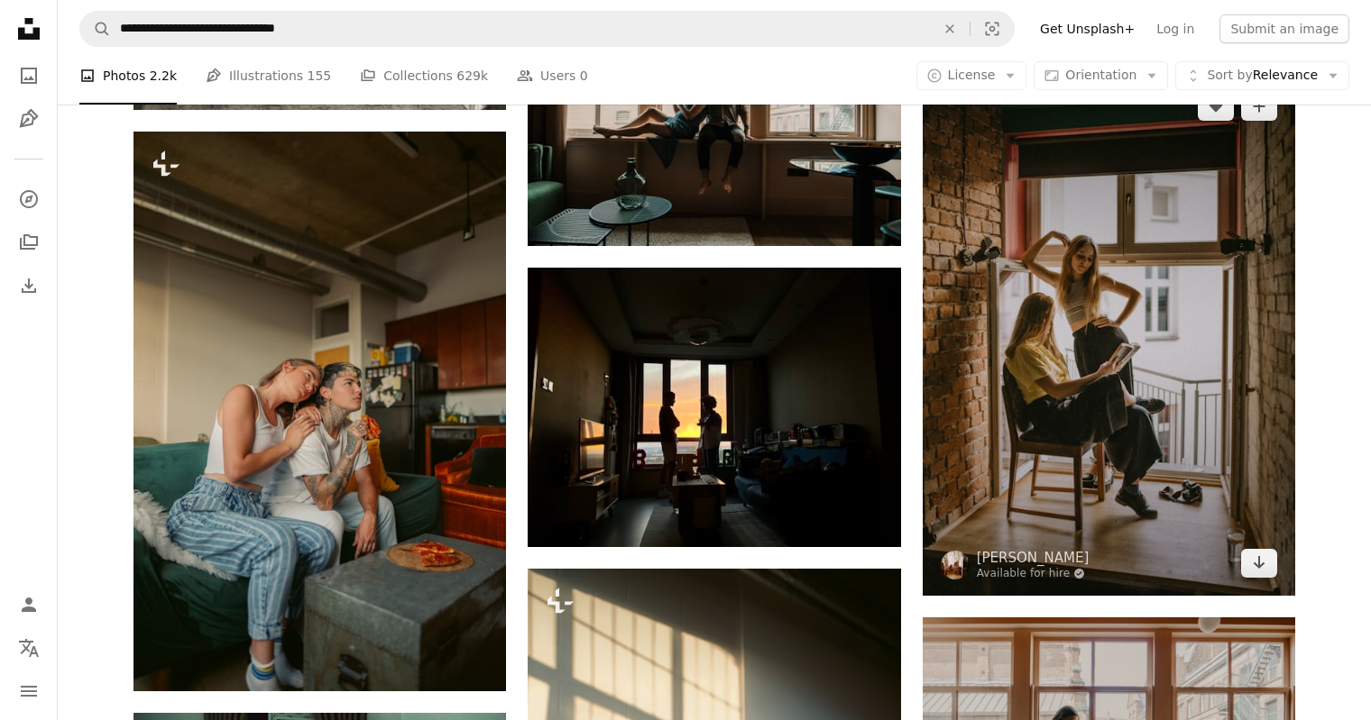
scroll to position [2040, 0]
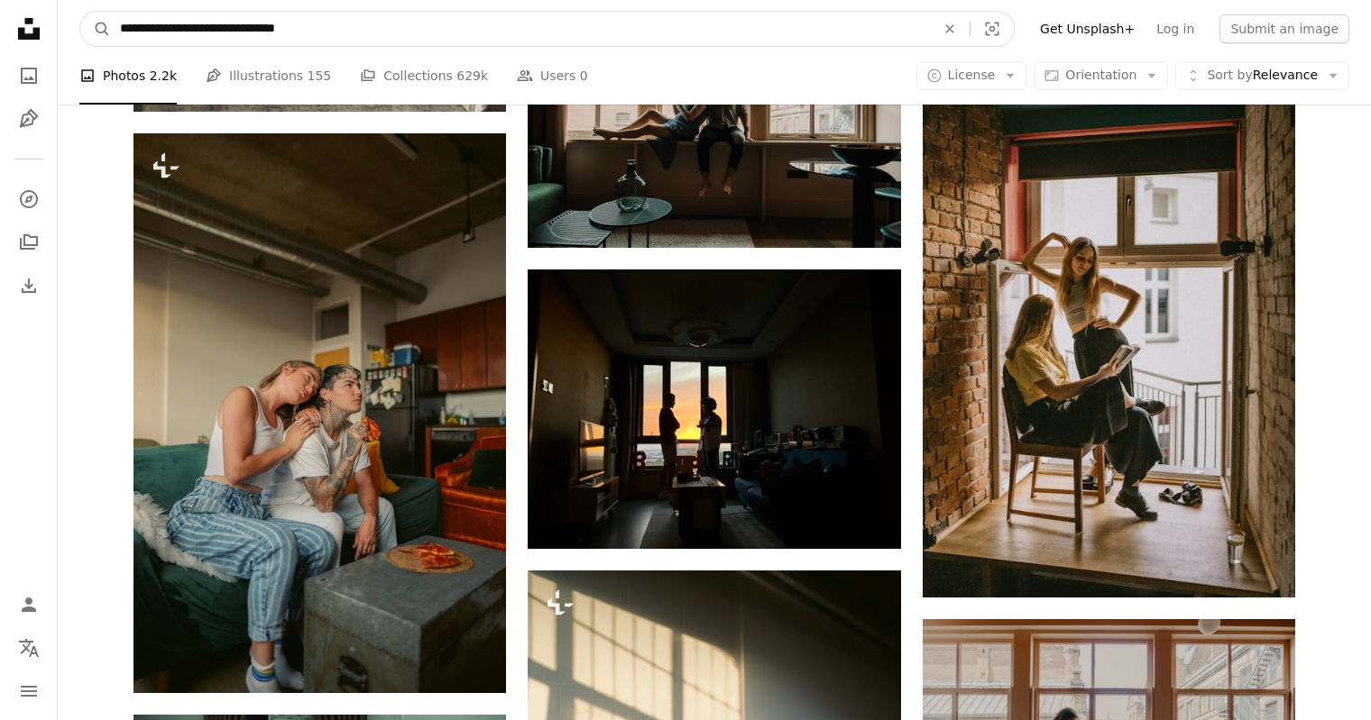
click at [328, 31] on input "**********" at bounding box center [520, 29] width 819 height 34
type input "**********"
click button "A magnifying glass" at bounding box center [95, 29] width 31 height 34
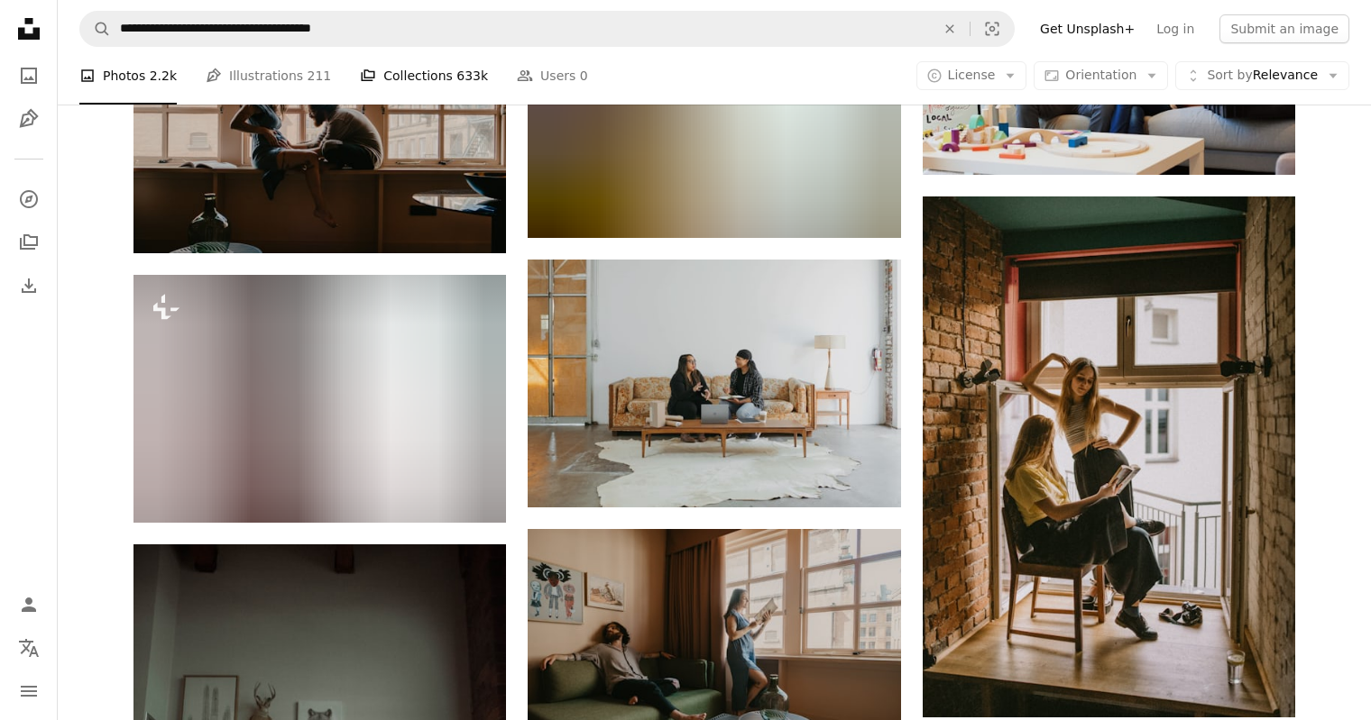
scroll to position [1044, 0]
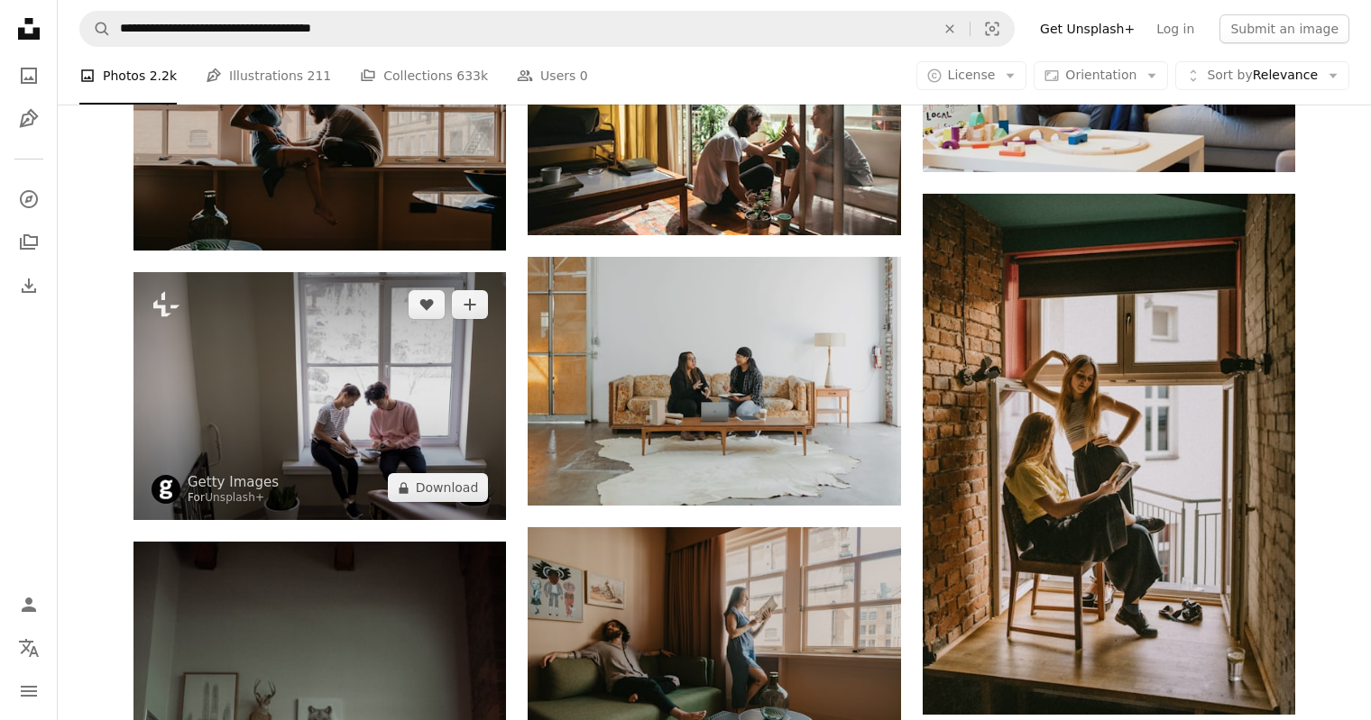
click at [440, 396] on img at bounding box center [319, 396] width 372 height 248
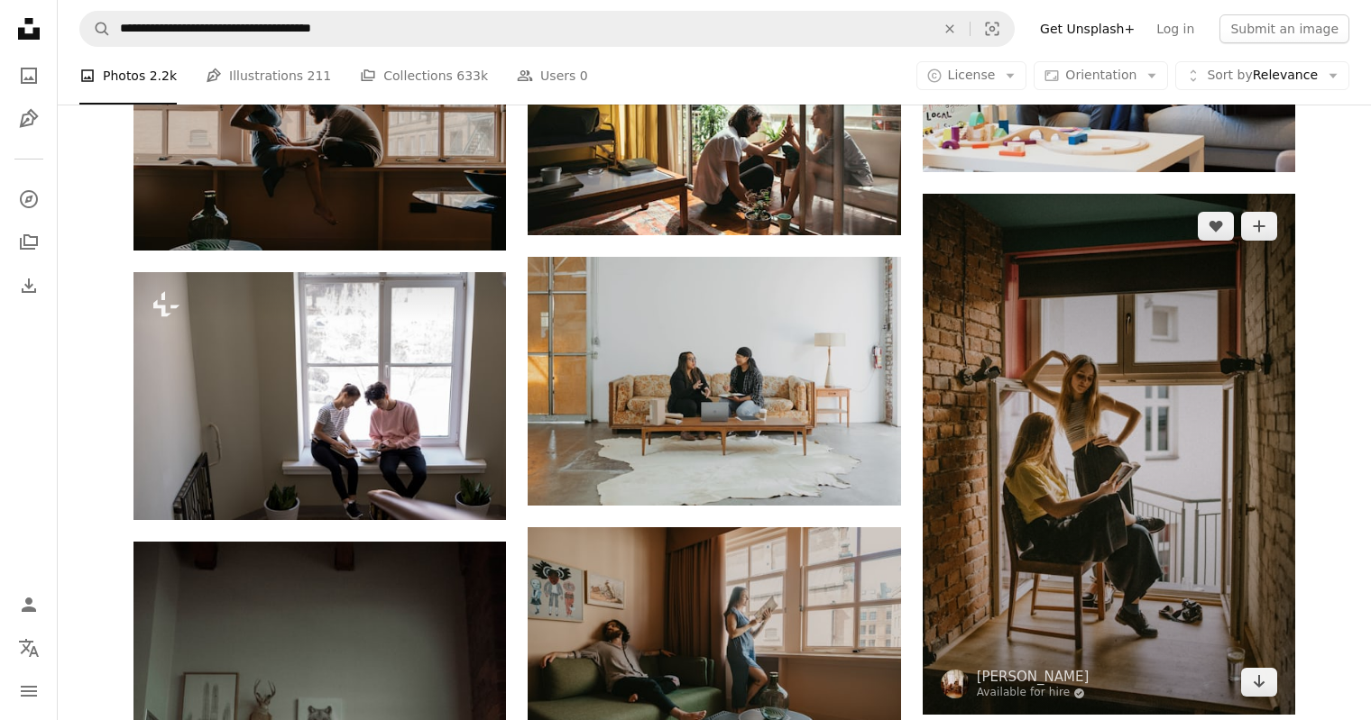
click at [992, 414] on img at bounding box center [1108, 455] width 372 height 522
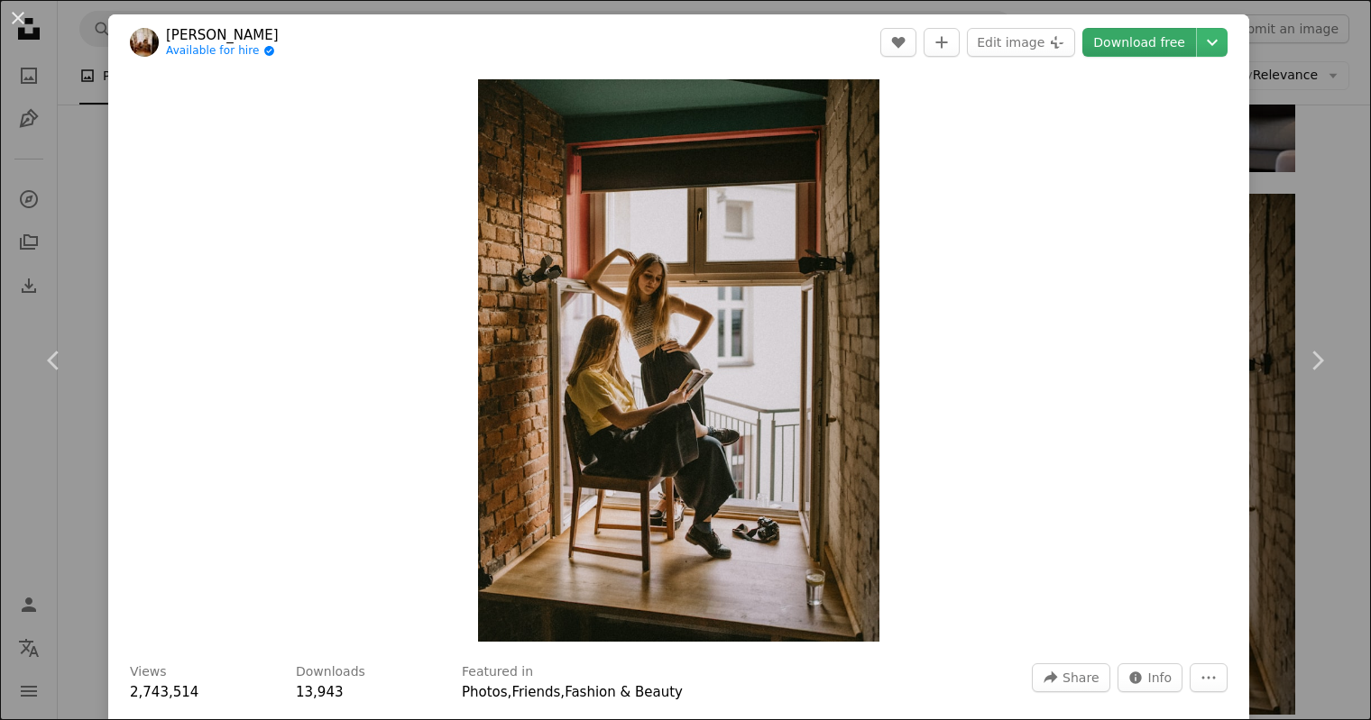
click at [1182, 40] on link "Download free" at bounding box center [1139, 42] width 114 height 29
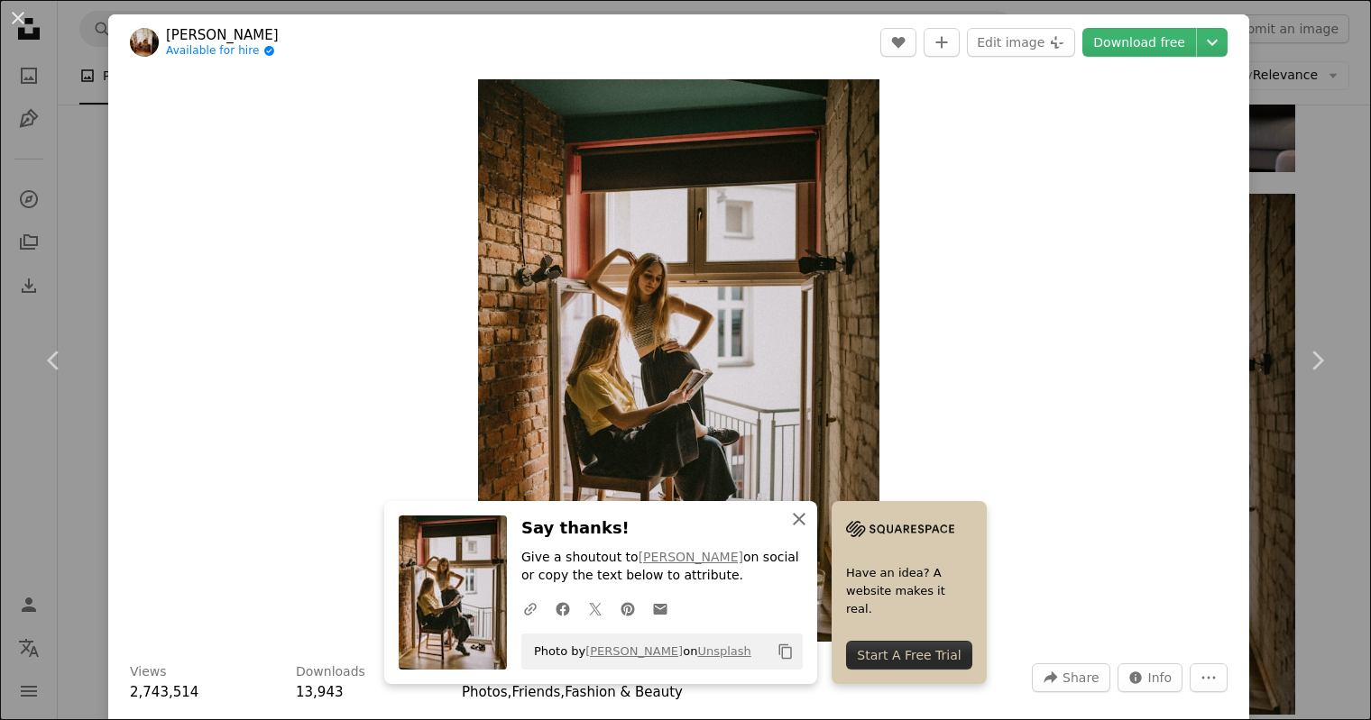
click at [801, 522] on icon "button" at bounding box center [799, 519] width 13 height 13
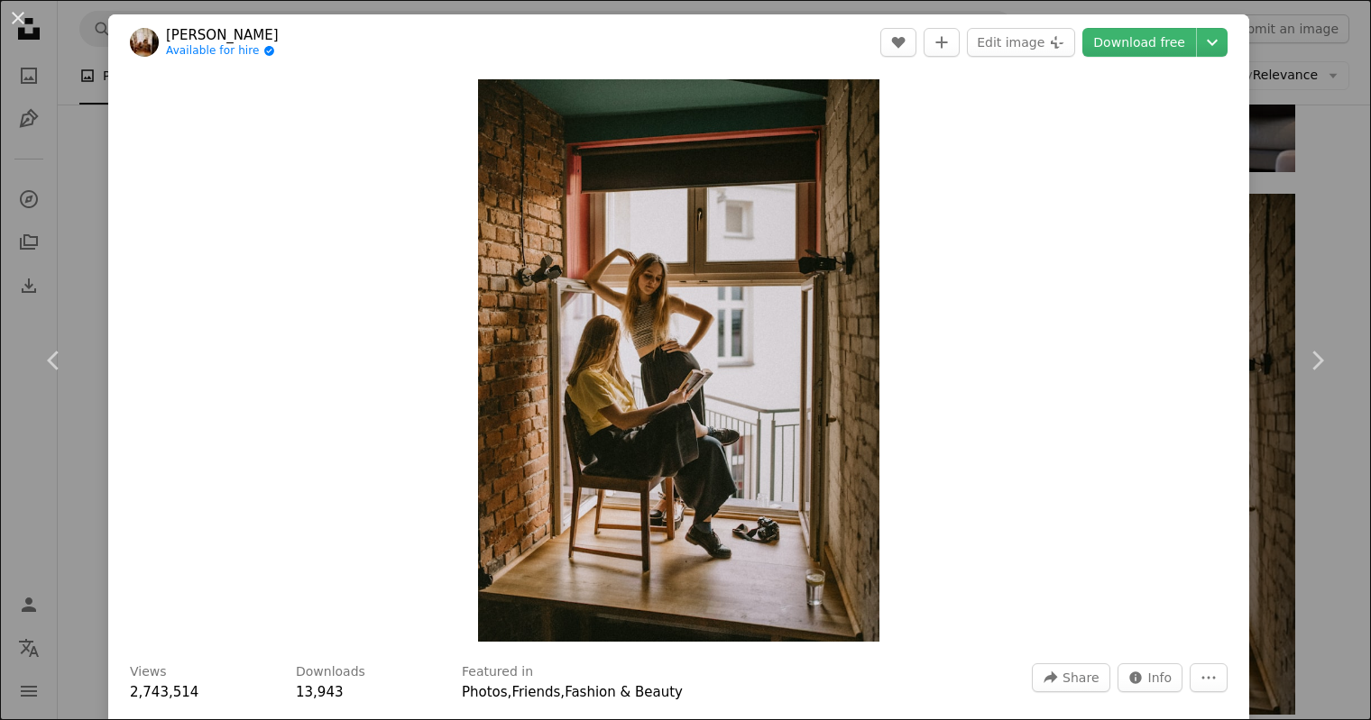
click at [1333, 204] on div "An X shape Chevron left Chevron right [PERSON_NAME] Available for hire A checkm…" at bounding box center [685, 360] width 1371 height 720
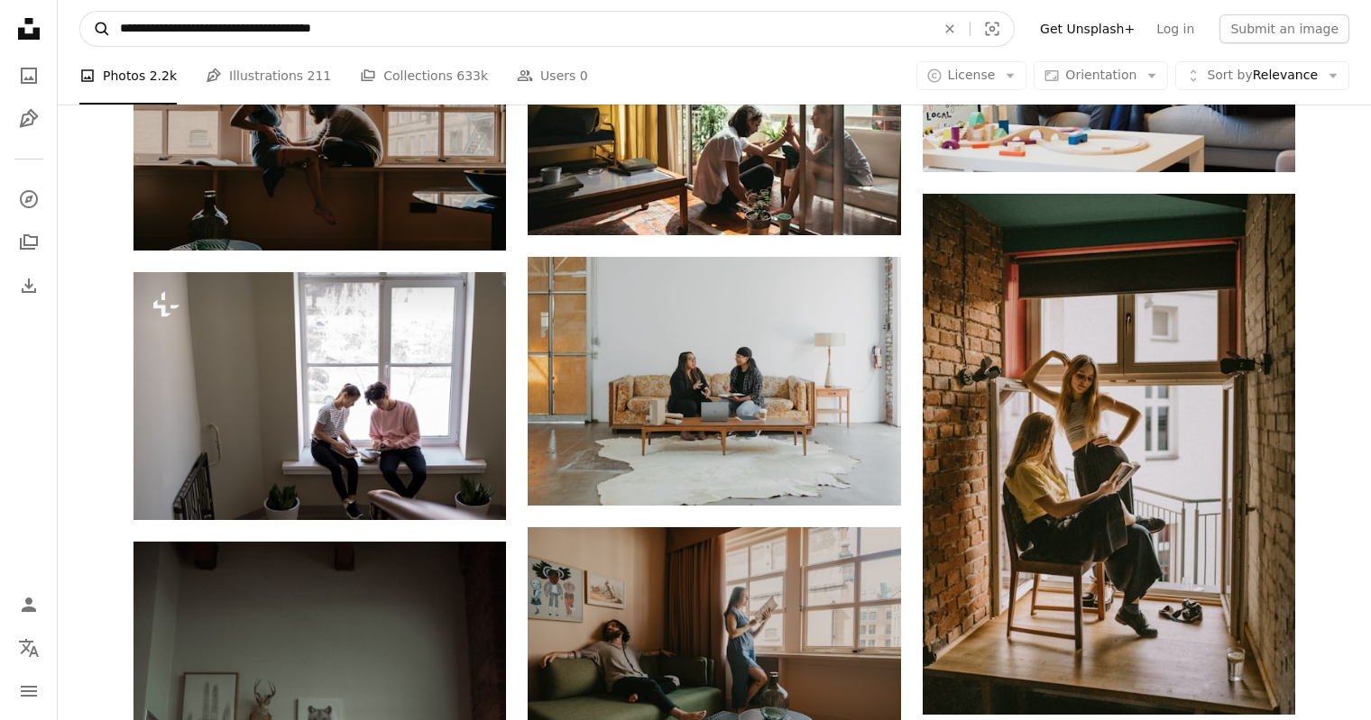
drag, startPoint x: 162, startPoint y: 28, endPoint x: 106, endPoint y: 29, distance: 55.9
click at [106, 29] on form "**********" at bounding box center [546, 29] width 935 height 36
drag, startPoint x: 304, startPoint y: 27, endPoint x: 388, endPoint y: 28, distance: 83.9
click at [388, 28] on input "**********" at bounding box center [520, 29] width 819 height 34
type input "**********"
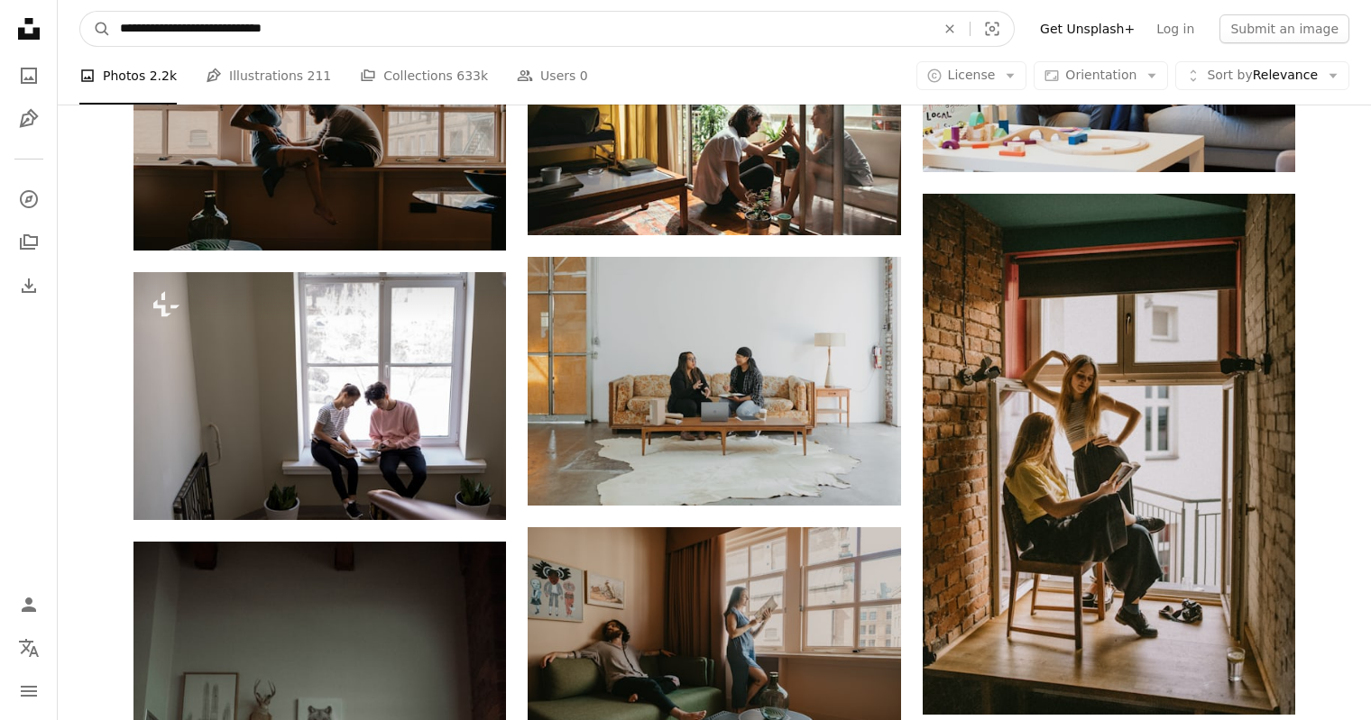
click button "A magnifying glass" at bounding box center [95, 29] width 31 height 34
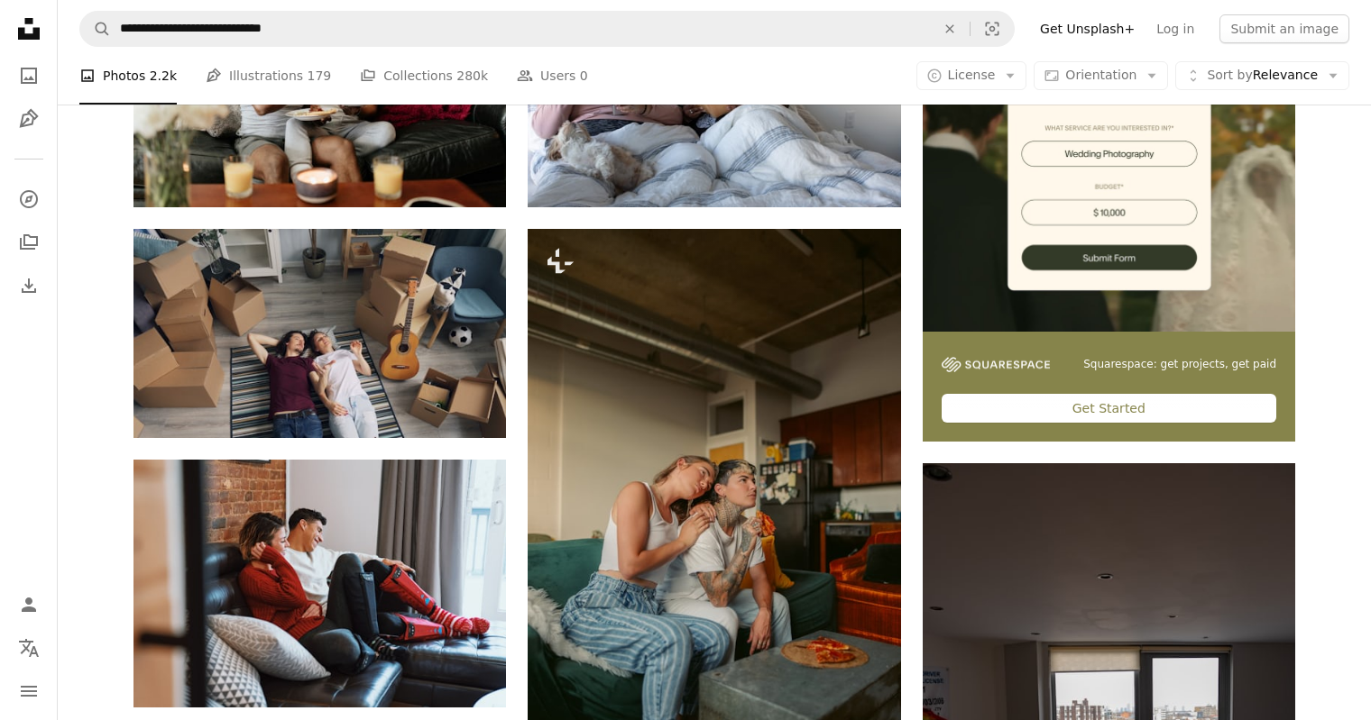
scroll to position [462, 0]
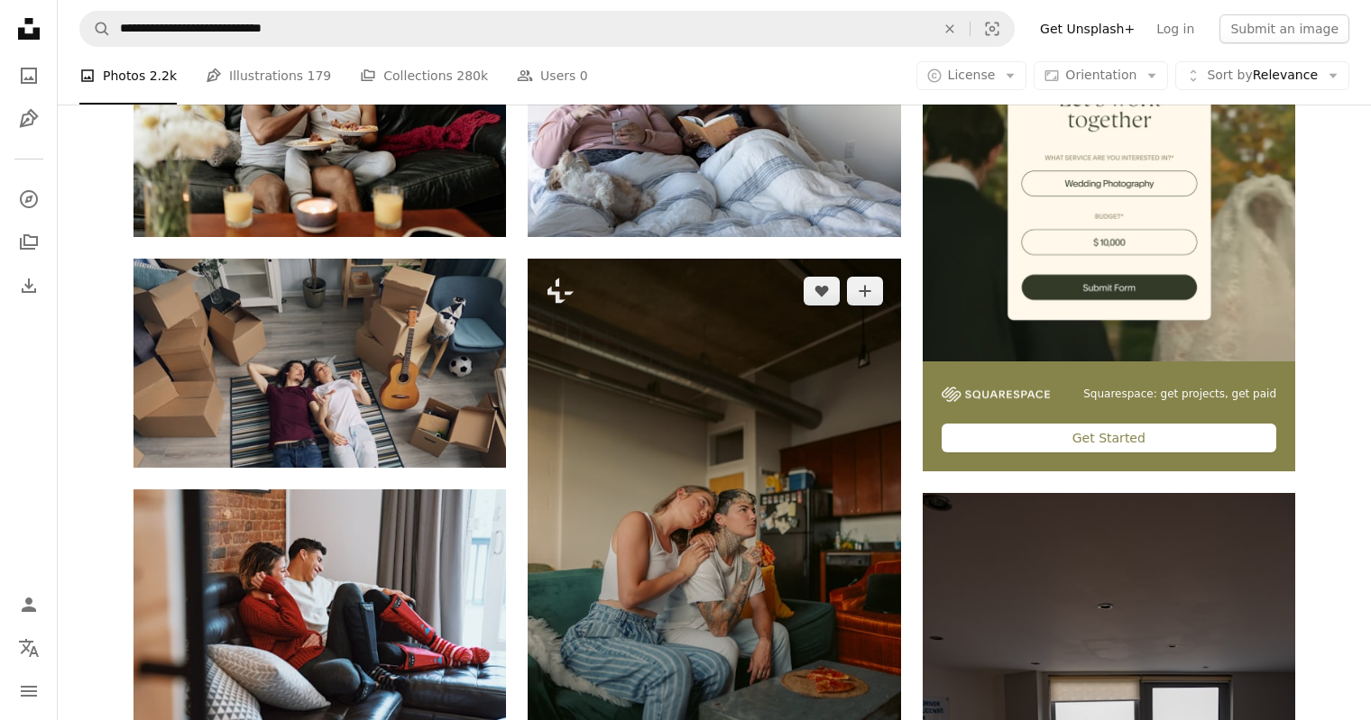
click at [667, 532] on img at bounding box center [713, 539] width 372 height 560
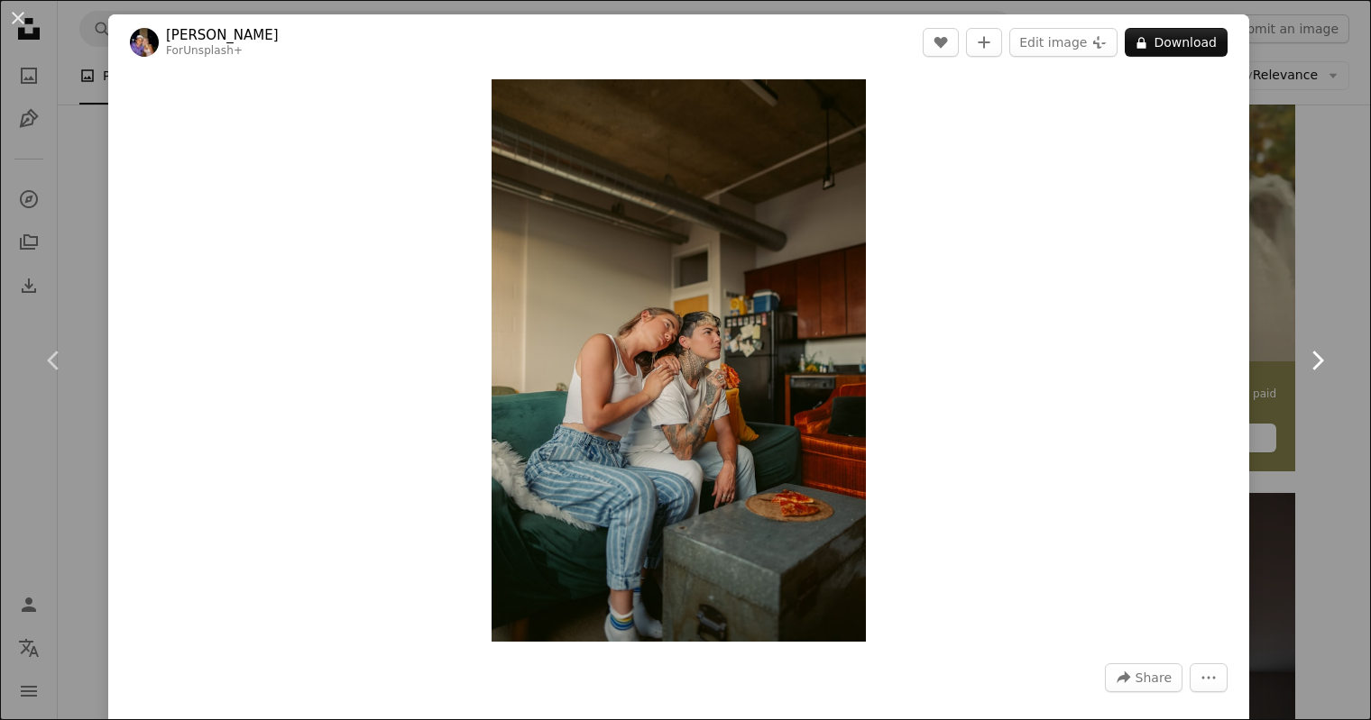
click at [1313, 355] on icon "Chevron right" at bounding box center [1316, 360] width 29 height 29
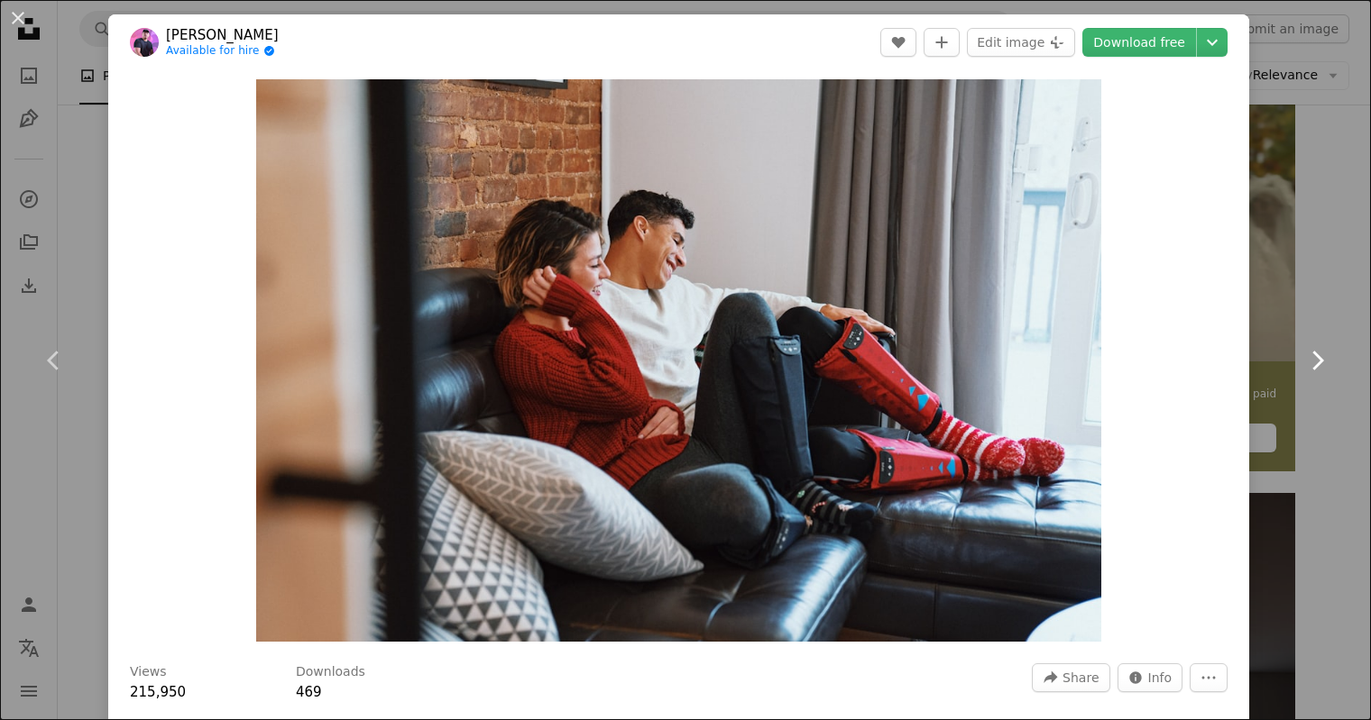
click at [1313, 355] on icon "Chevron right" at bounding box center [1316, 360] width 29 height 29
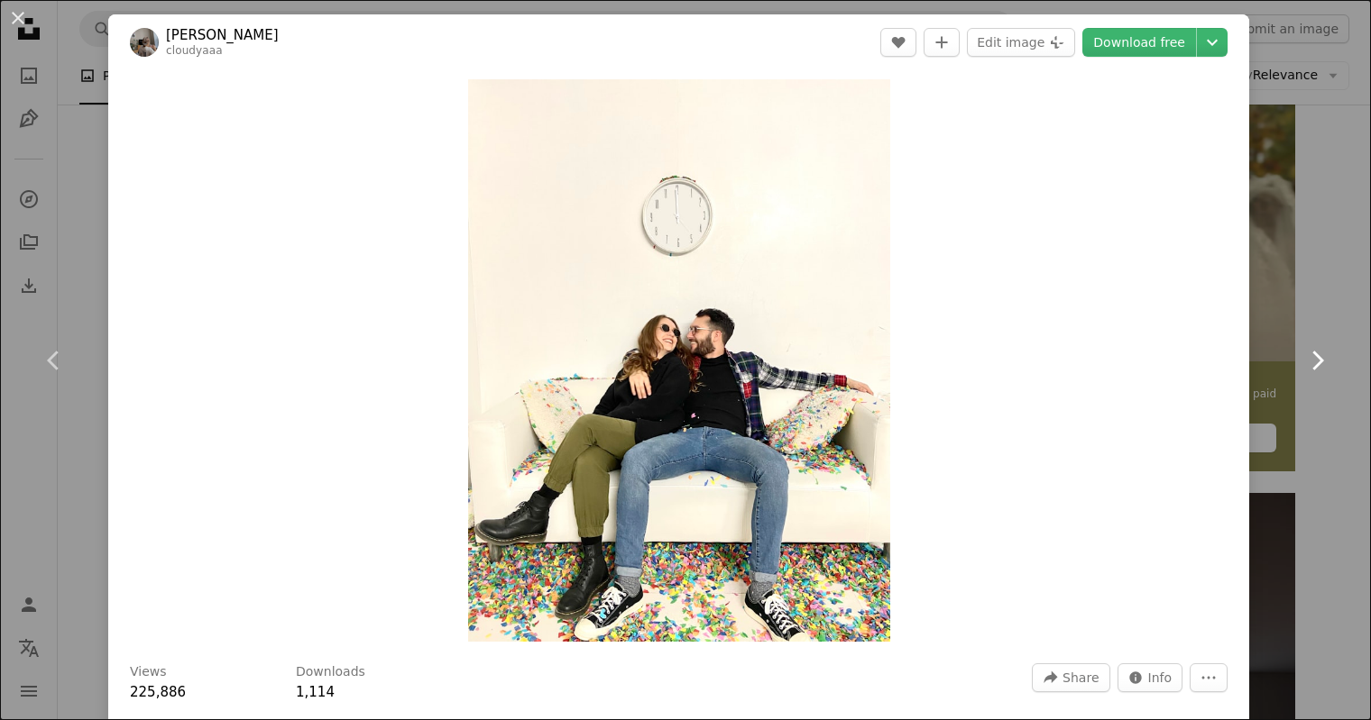
click at [1313, 355] on icon "Chevron right" at bounding box center [1316, 360] width 29 height 29
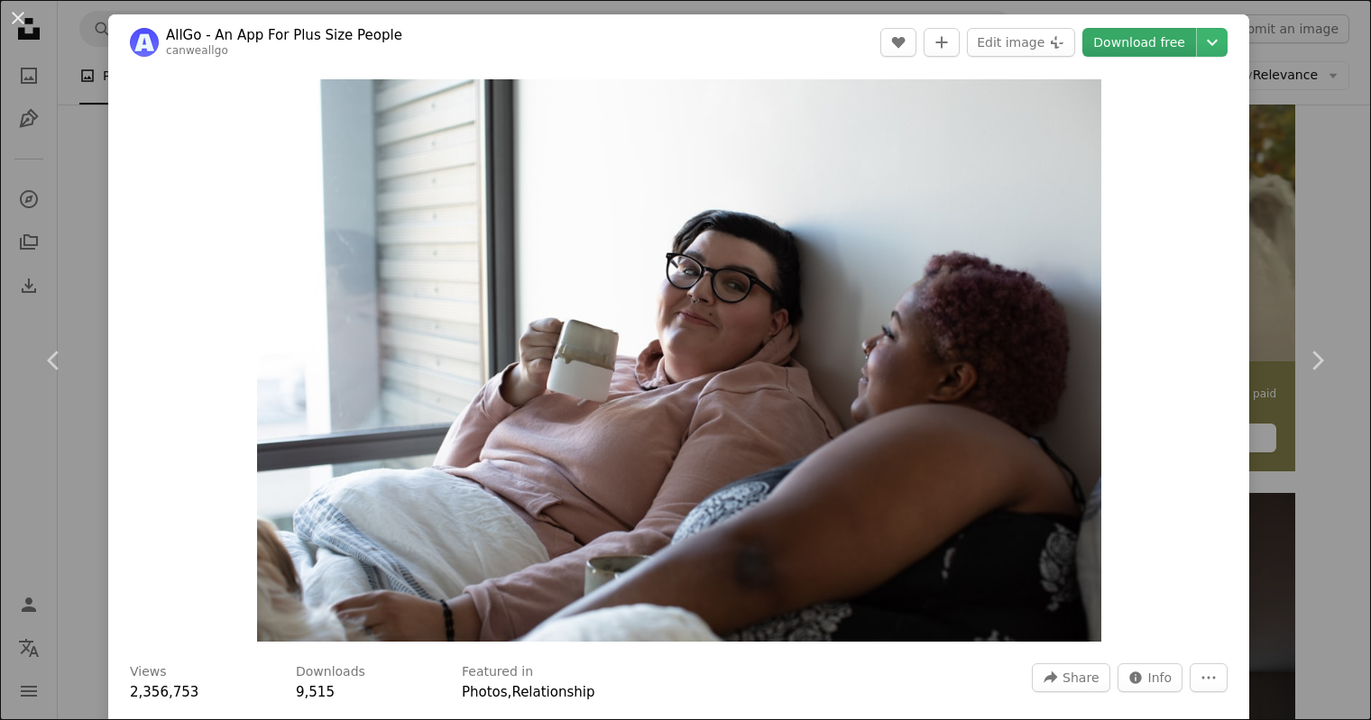
click at [1177, 47] on link "Download free" at bounding box center [1139, 42] width 114 height 29
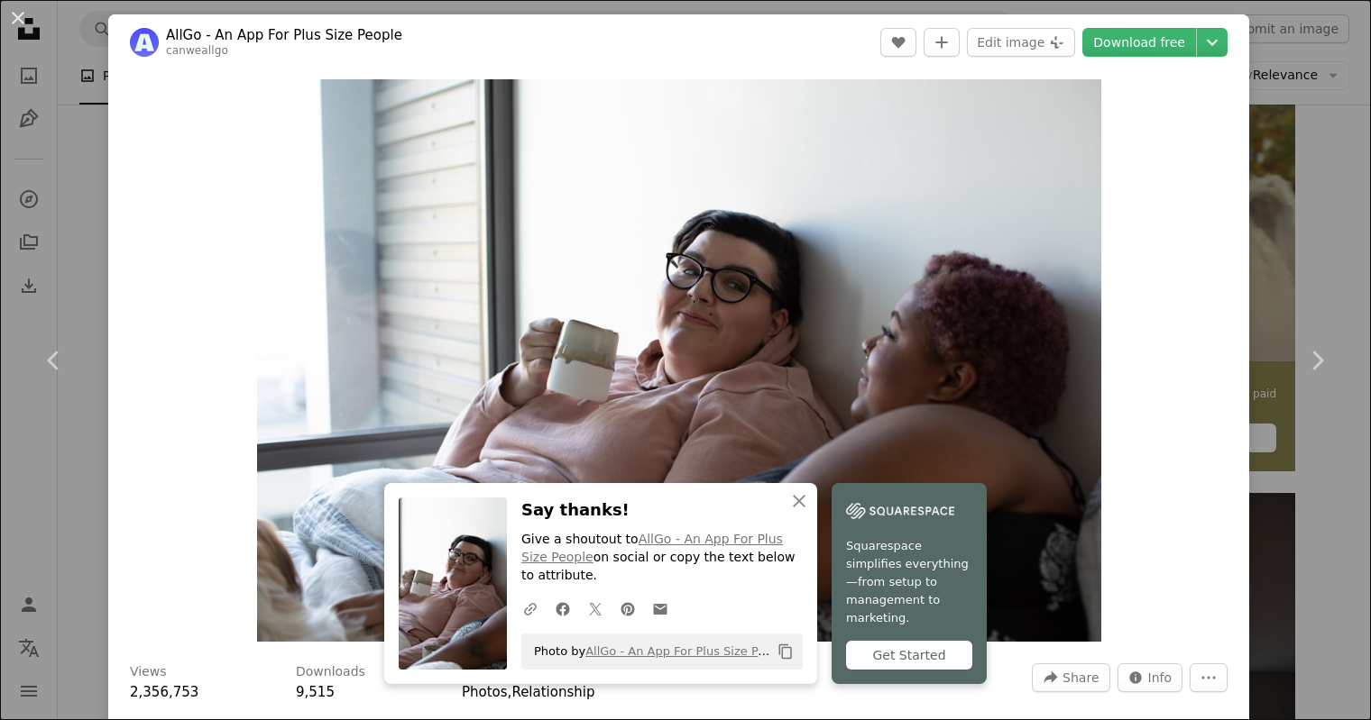
click at [1347, 129] on div "An X shape Chevron left Chevron right An X shape Close Say thanks! Give a shout…" at bounding box center [685, 360] width 1371 height 720
